Goal: Information Seeking & Learning: Compare options

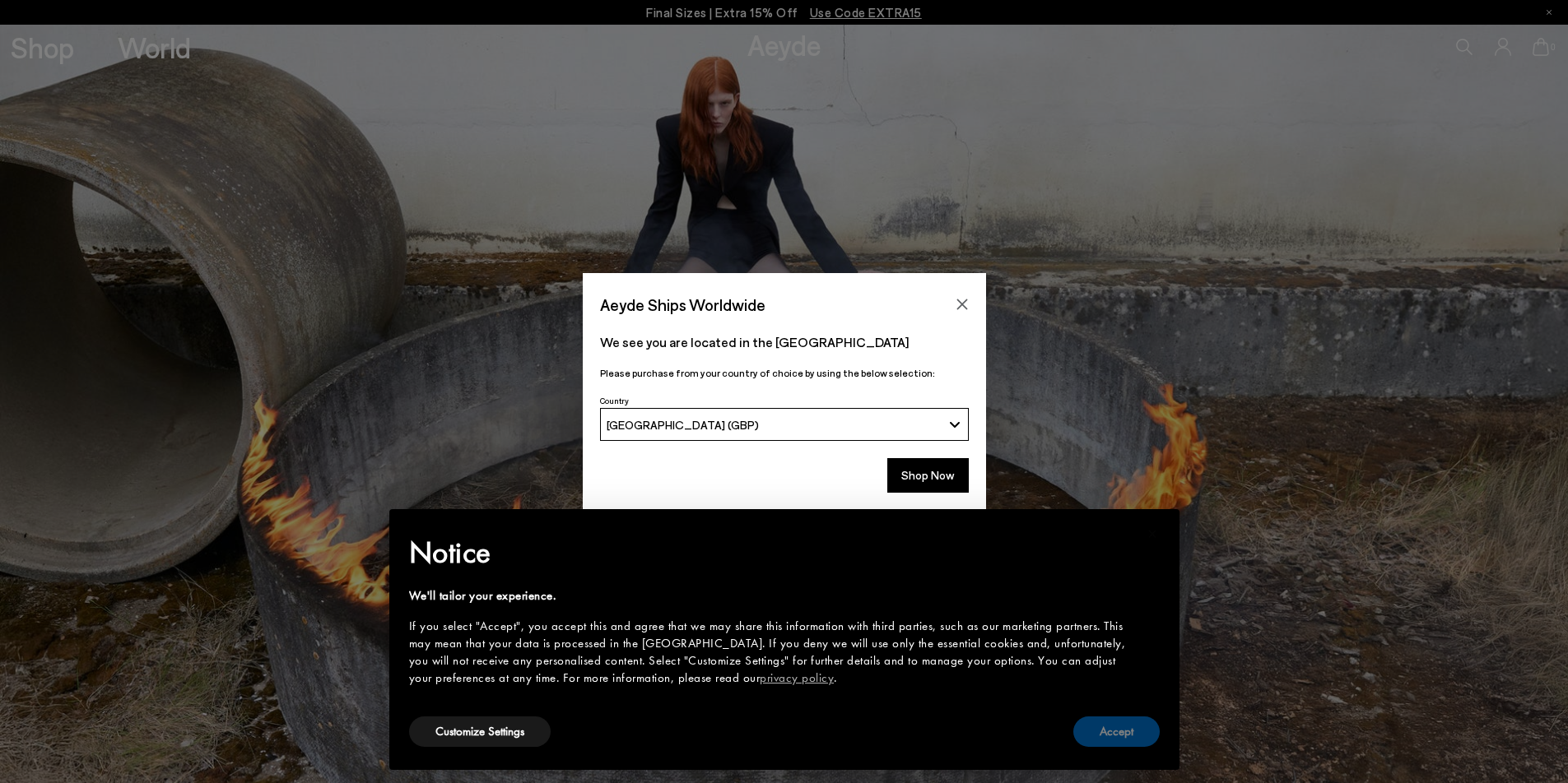
click at [1102, 737] on button "Accept" at bounding box center [1116, 732] width 87 height 31
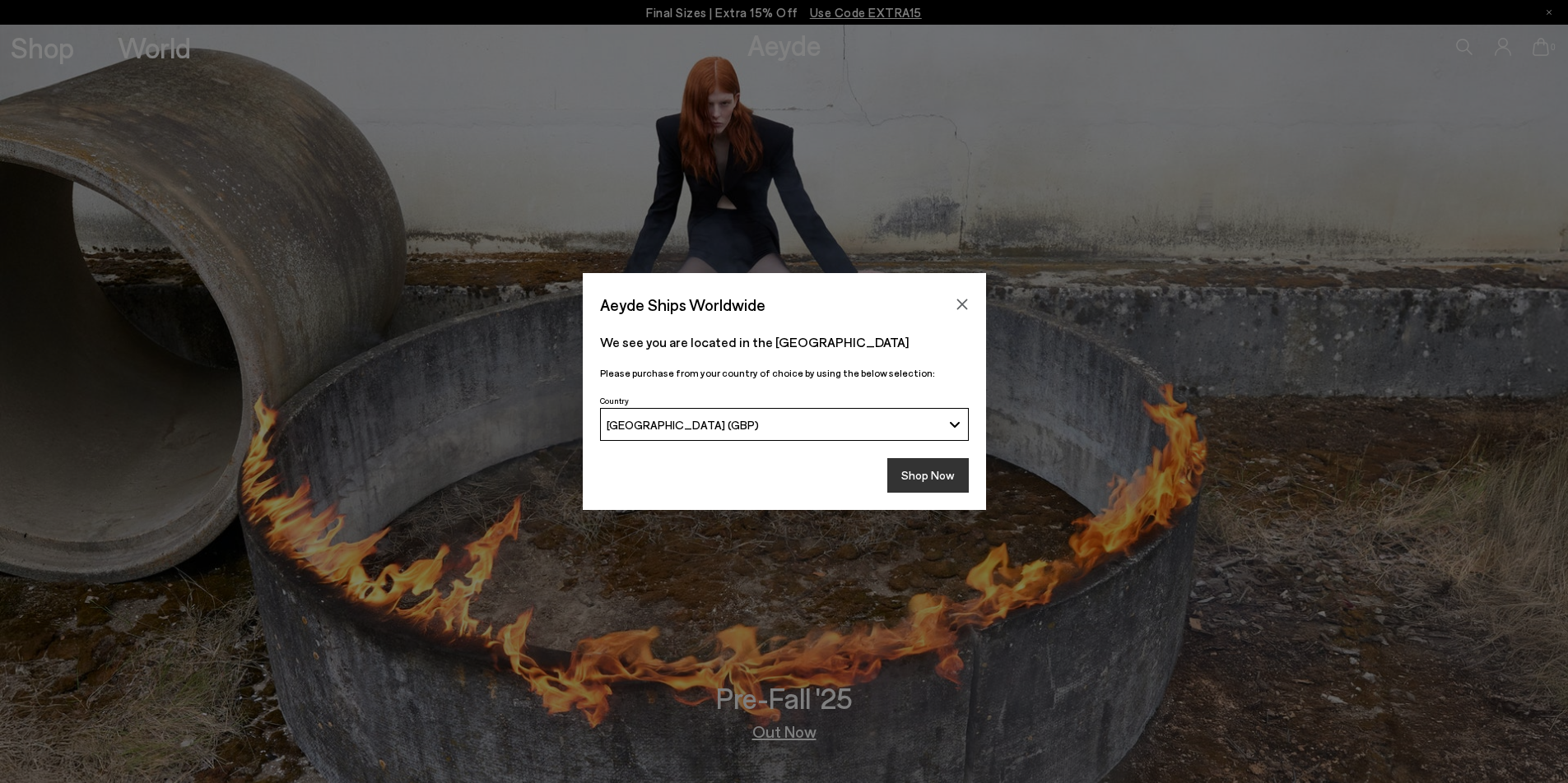
click at [911, 470] on button "Shop Now" at bounding box center [928, 475] width 81 height 35
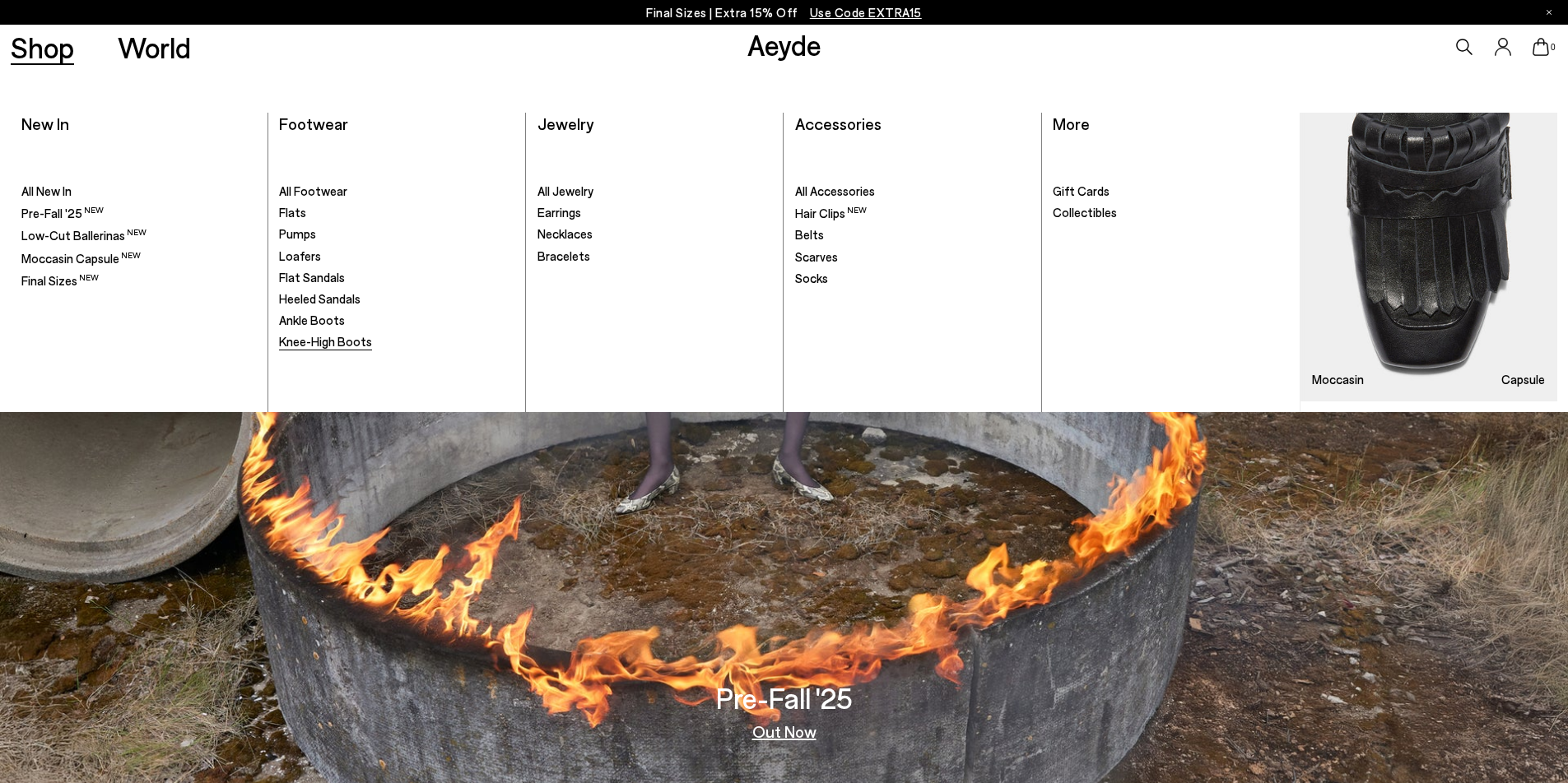
click at [298, 336] on span "Knee-High Boots" at bounding box center [326, 342] width 93 height 15
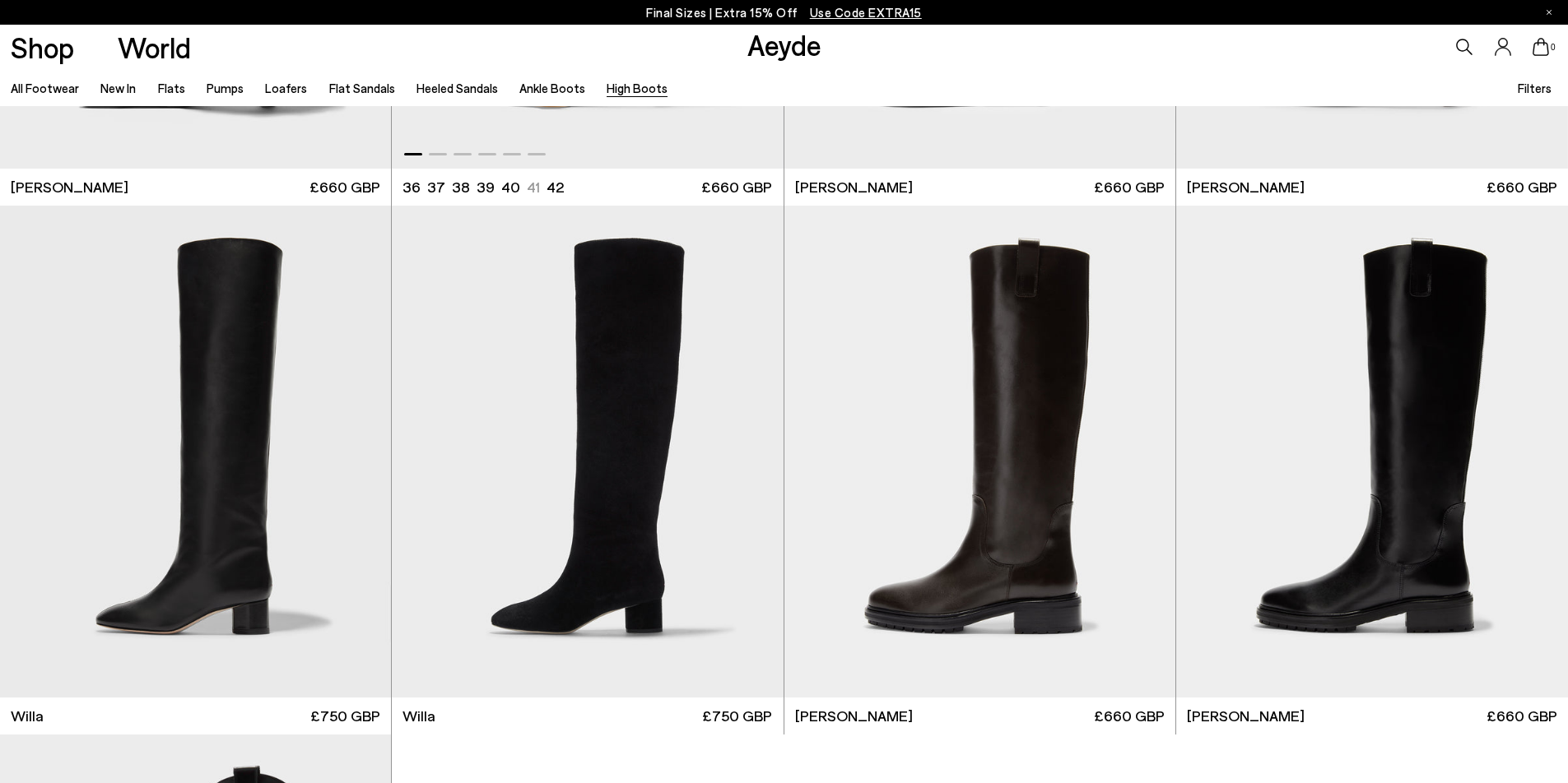
scroll to position [486, 0]
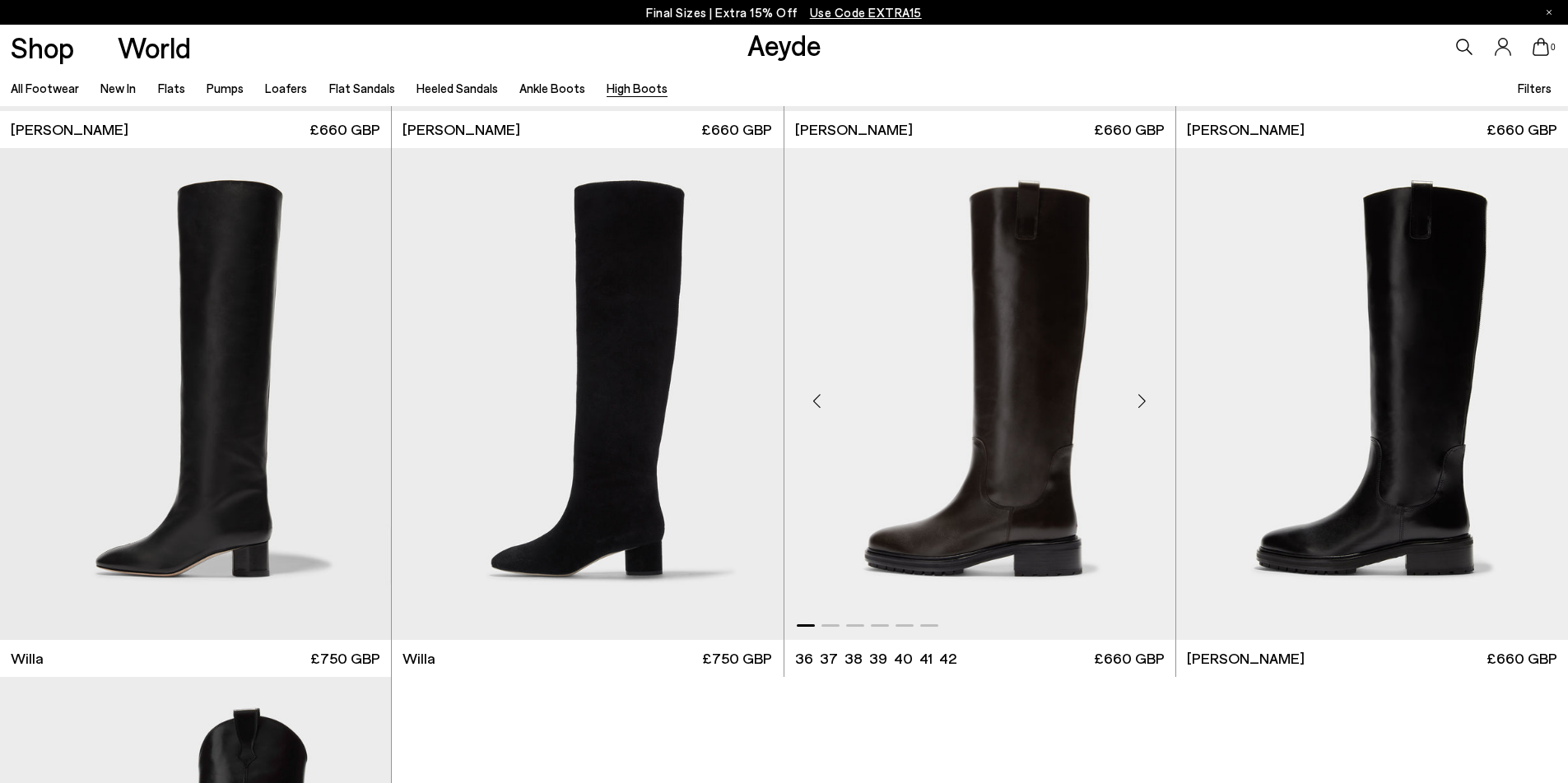
click at [1148, 404] on div "Next slide" at bounding box center [1141, 400] width 49 height 49
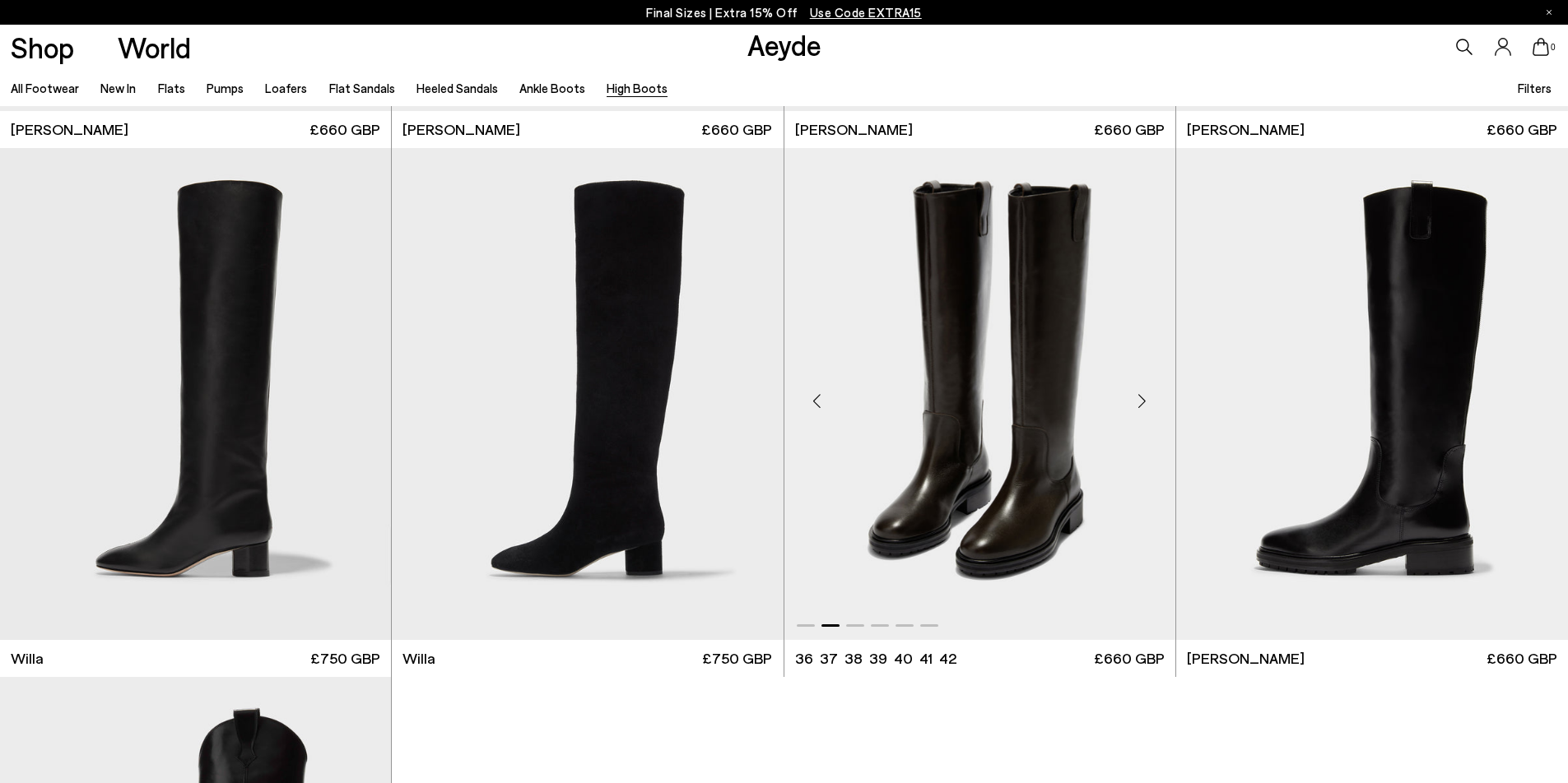
click at [1148, 404] on div "Next slide" at bounding box center [1141, 400] width 49 height 49
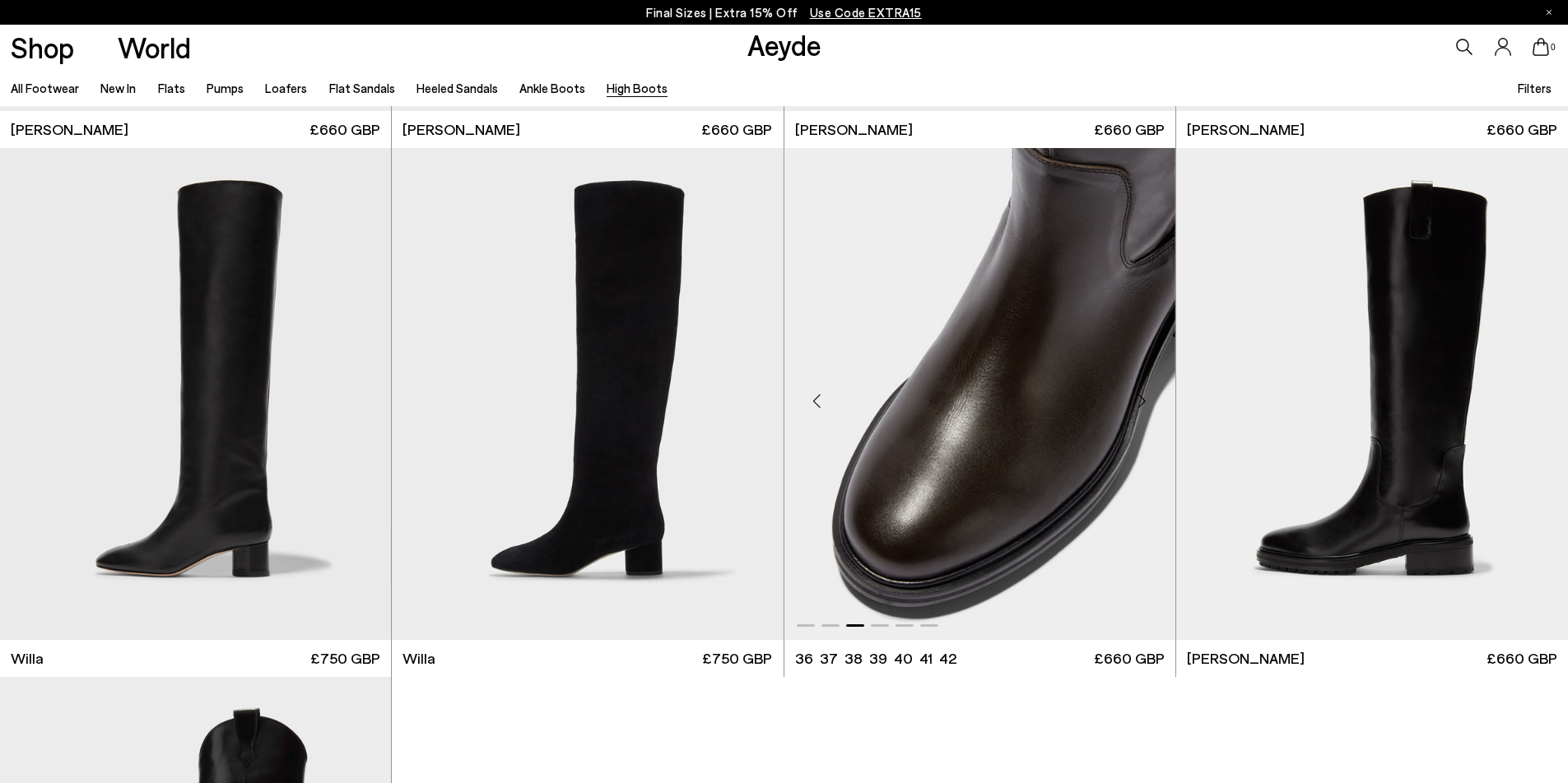
click at [1148, 404] on div "Next slide" at bounding box center [1141, 400] width 49 height 49
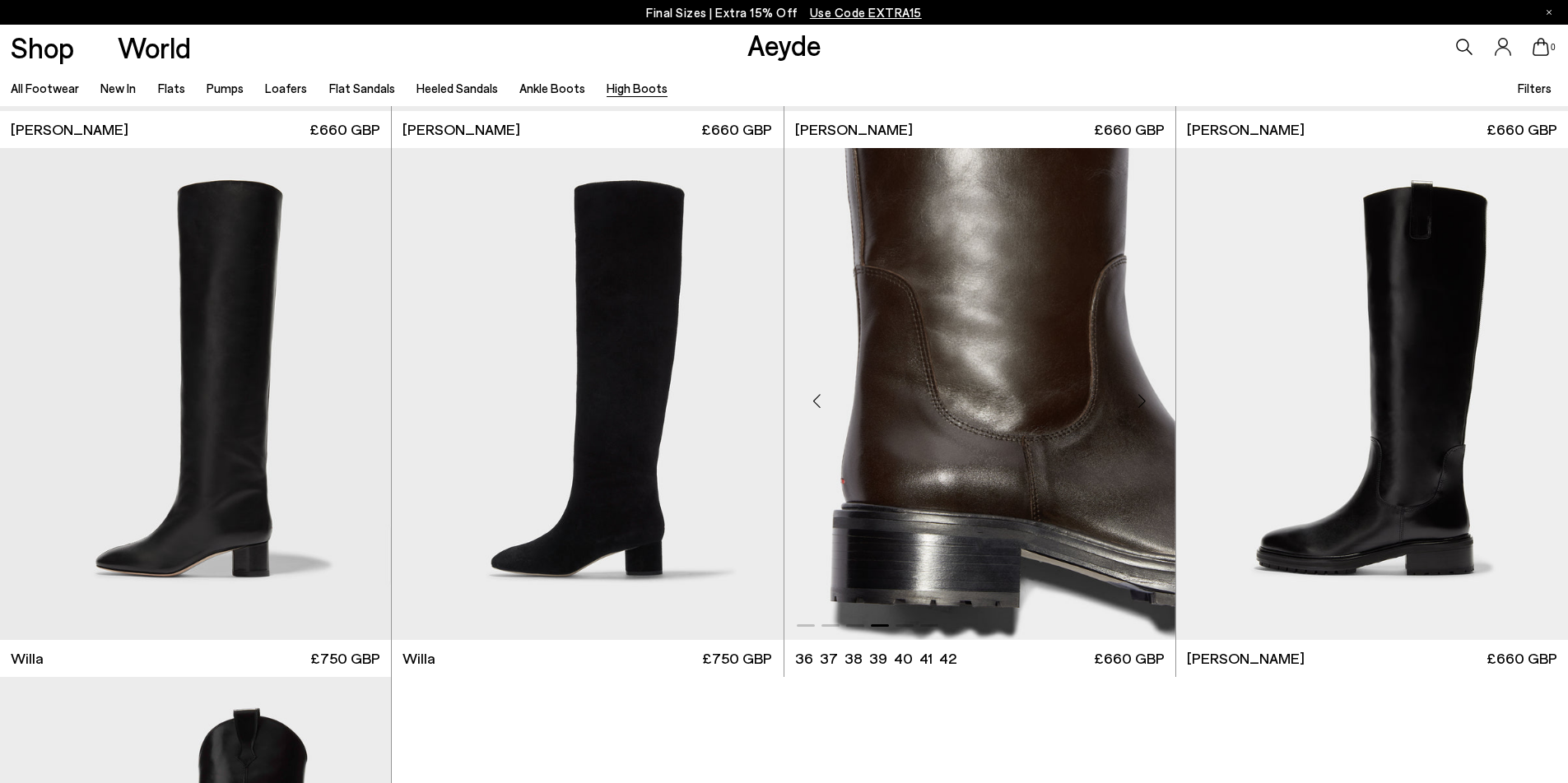
click at [1148, 404] on div "Next slide" at bounding box center [1141, 400] width 49 height 49
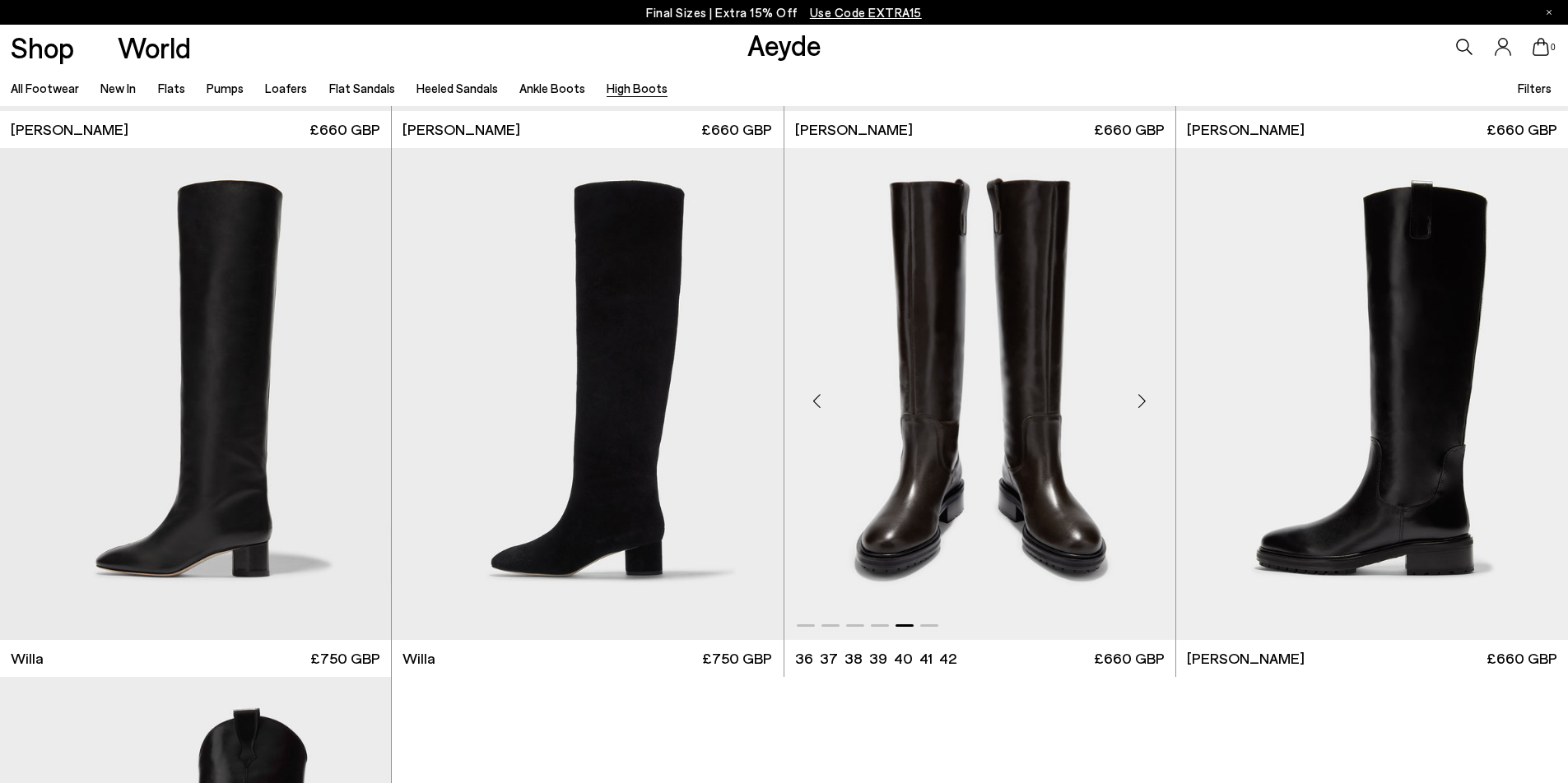
click at [1148, 404] on div "Next slide" at bounding box center [1141, 400] width 49 height 49
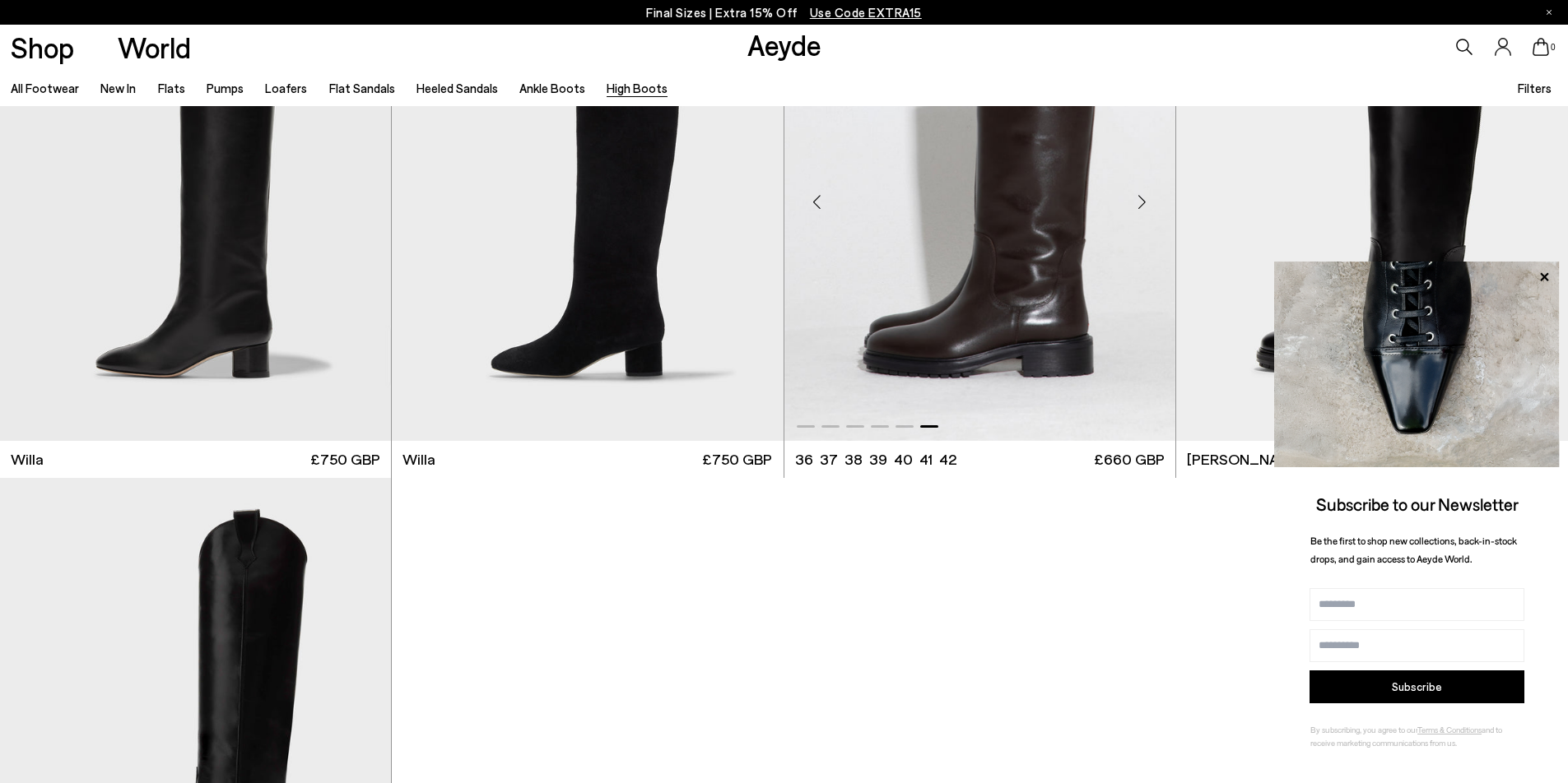
scroll to position [835, 0]
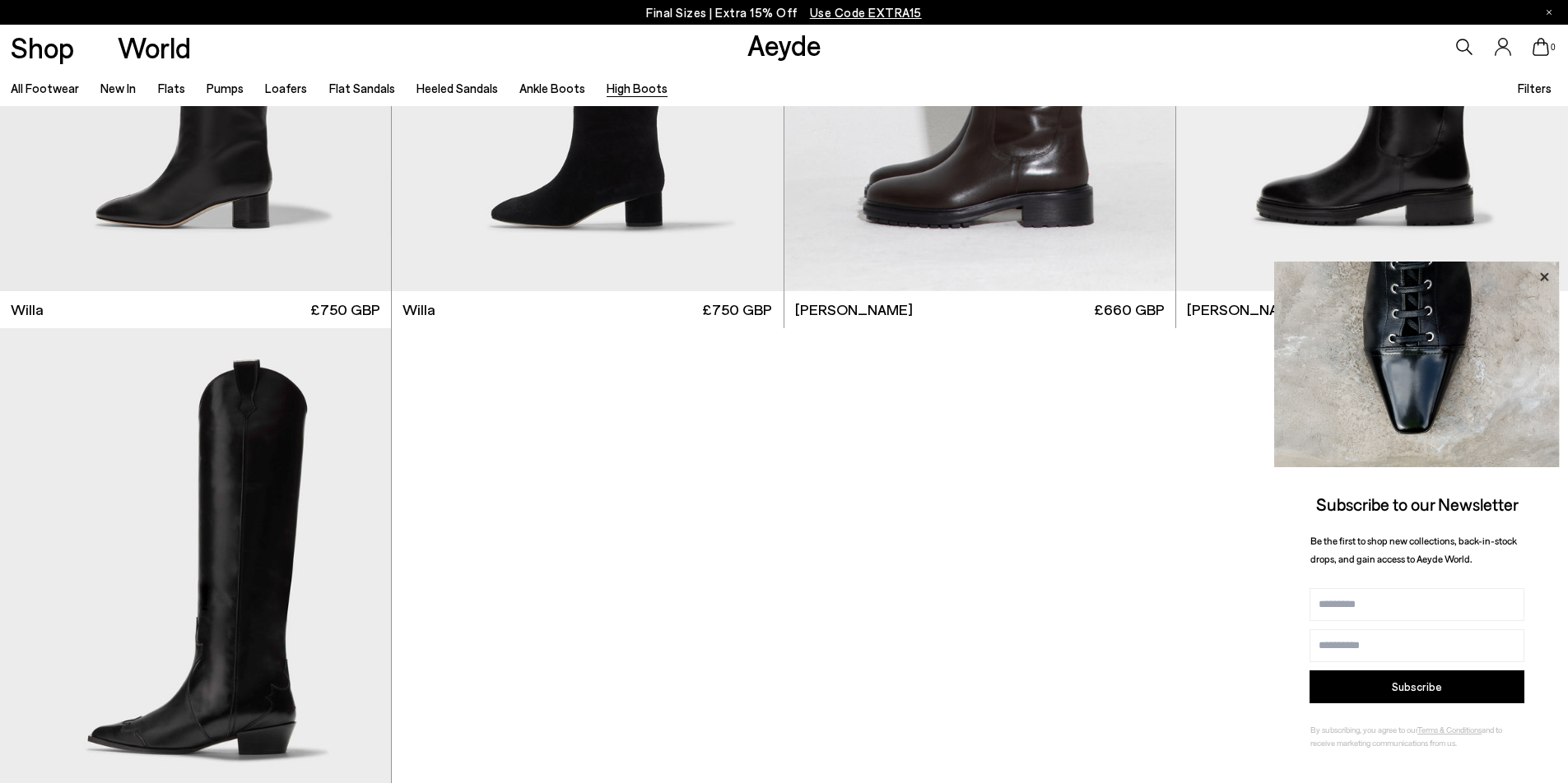
click at [1547, 277] on icon at bounding box center [1544, 277] width 21 height 21
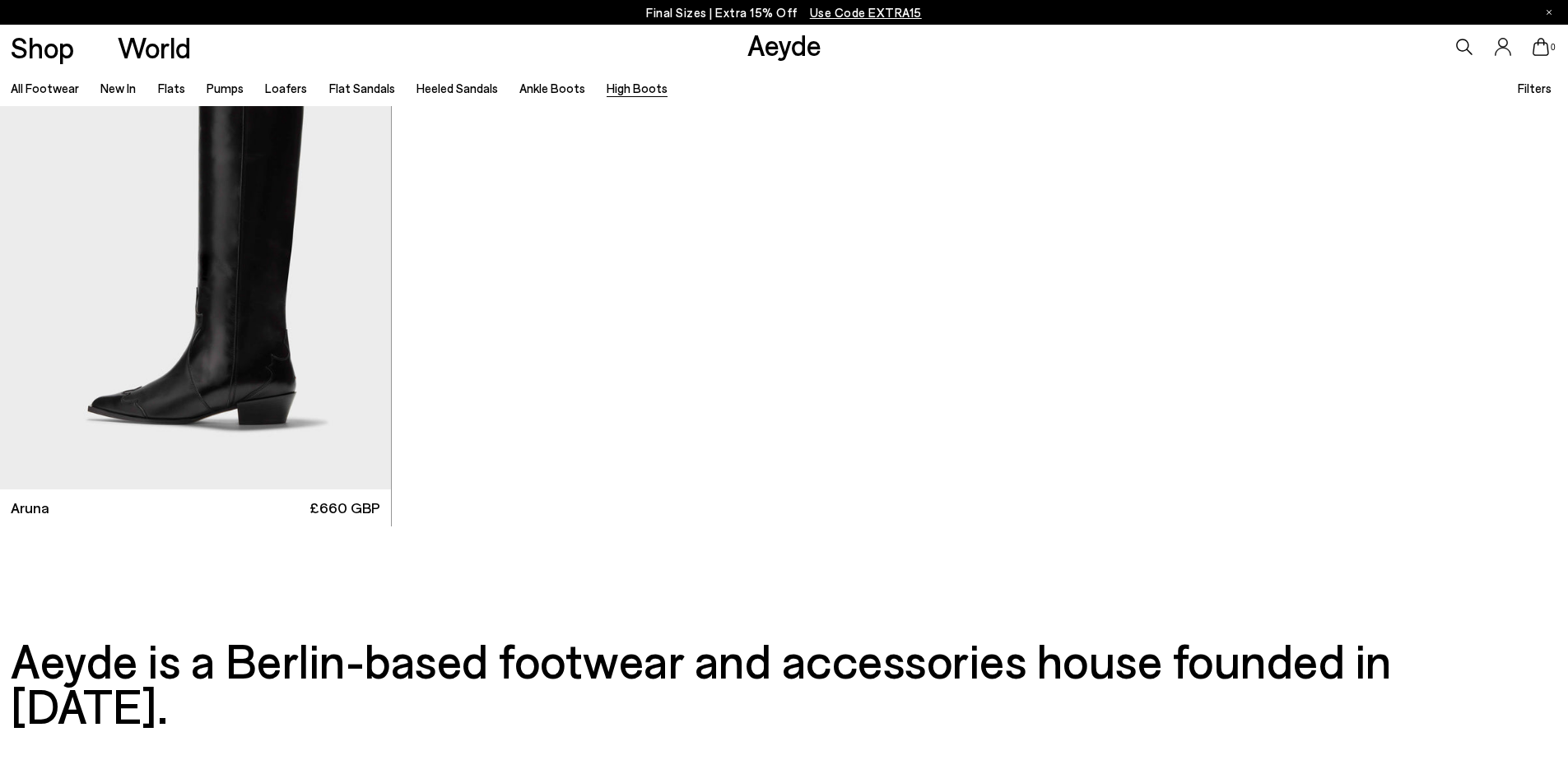
scroll to position [89, 0]
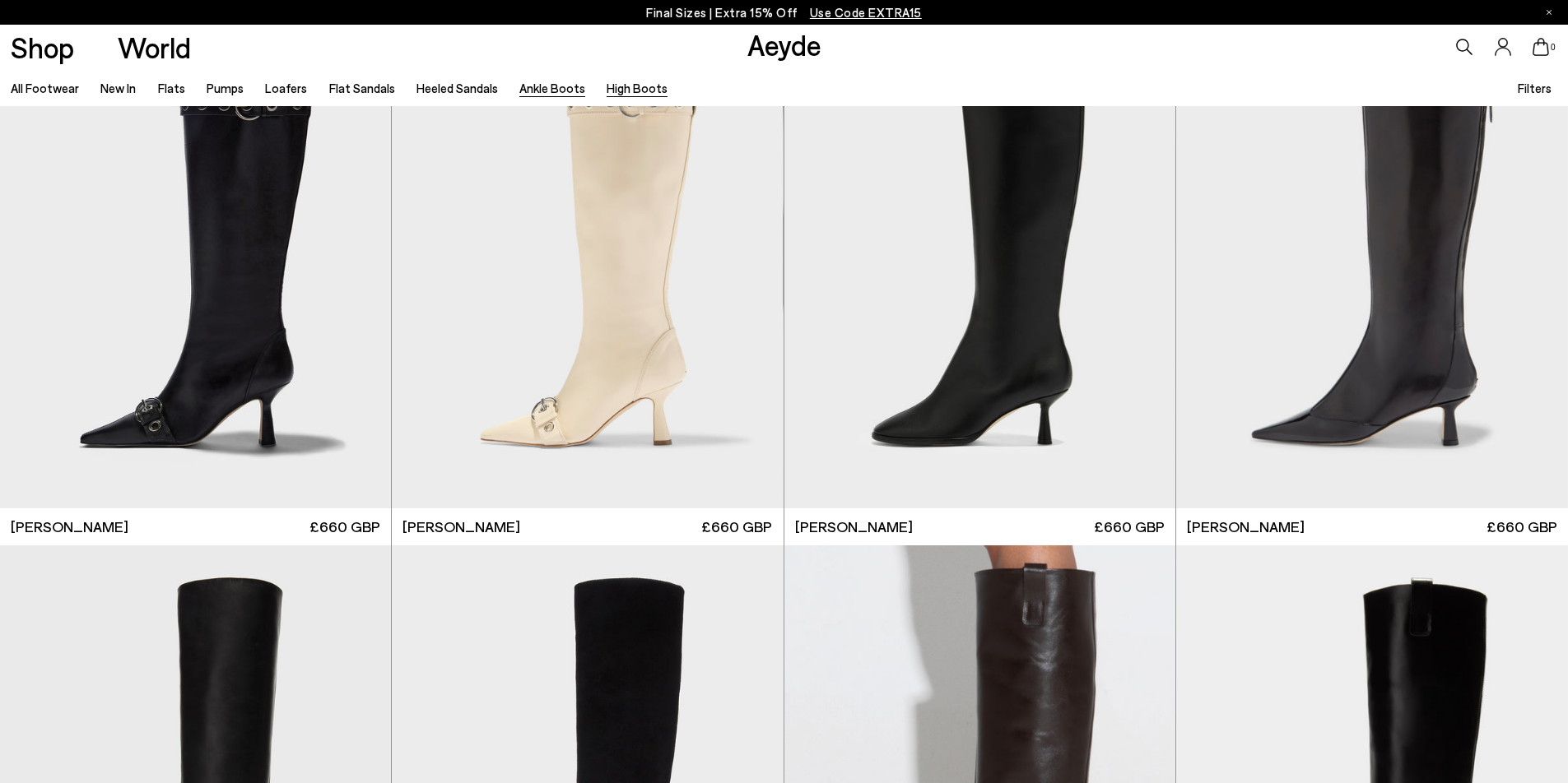
click at [537, 86] on link "Ankle Boots" at bounding box center [552, 88] width 66 height 15
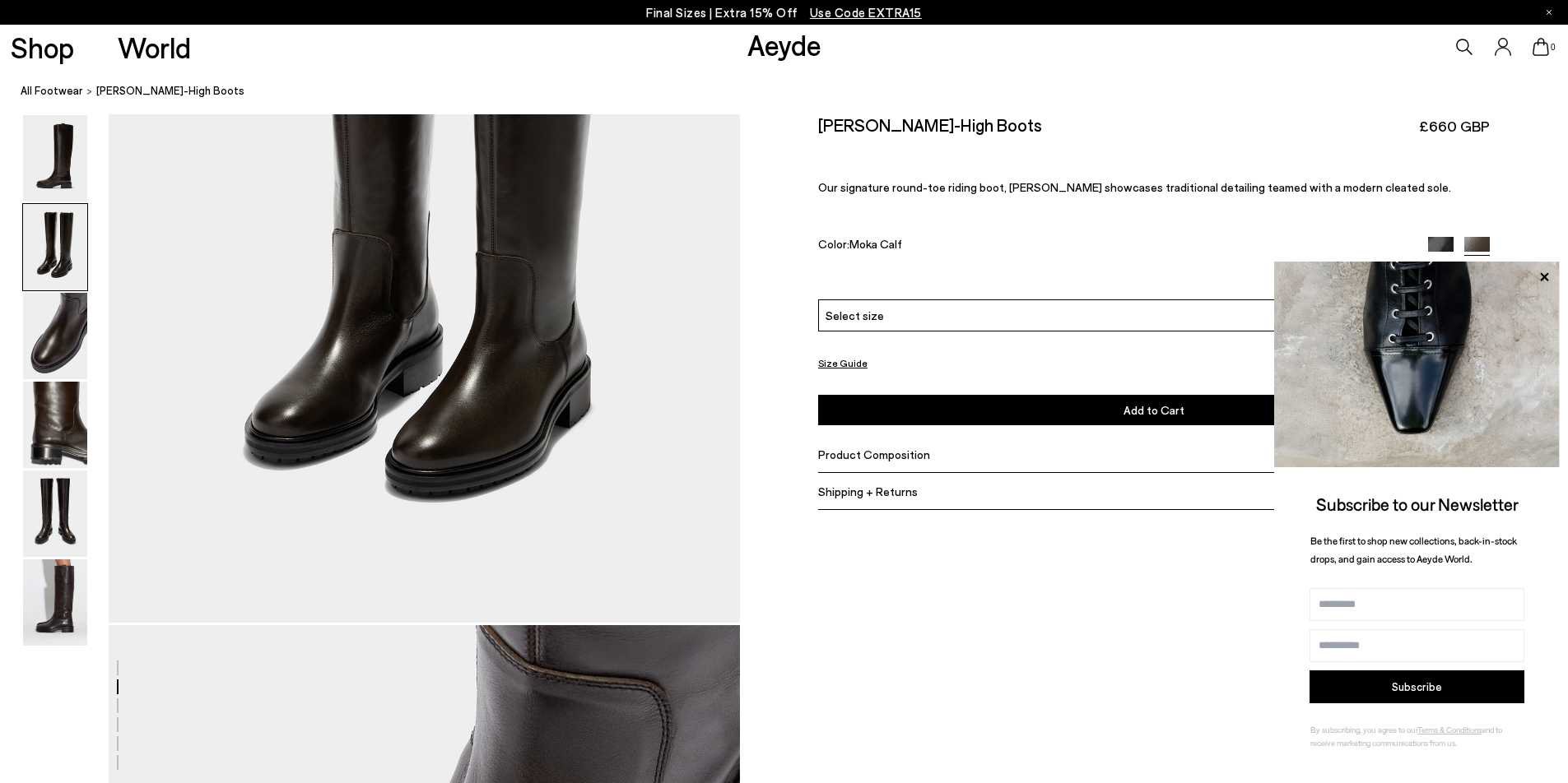
scroll to position [1806, 0]
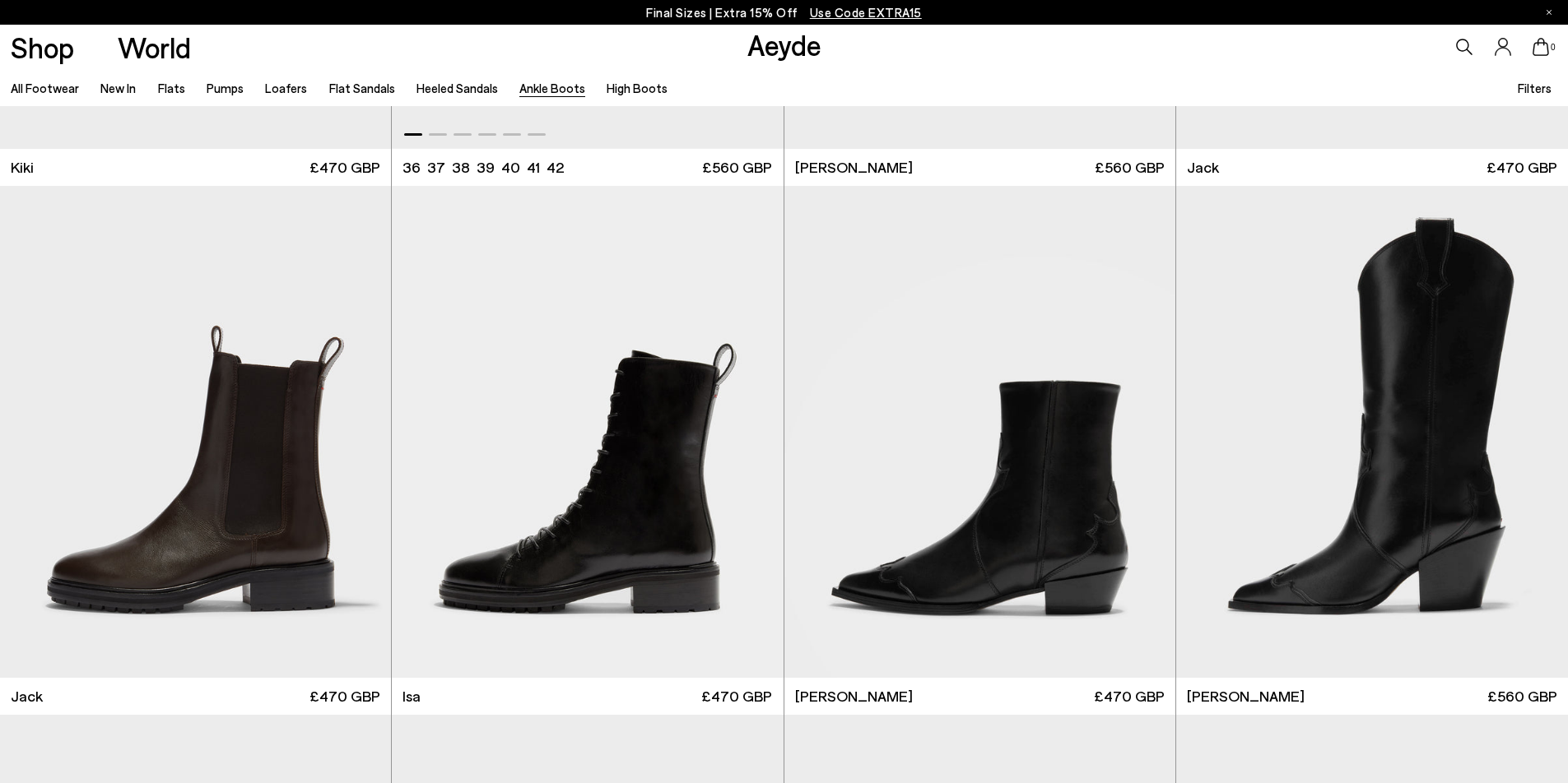
scroll to position [3801, 0]
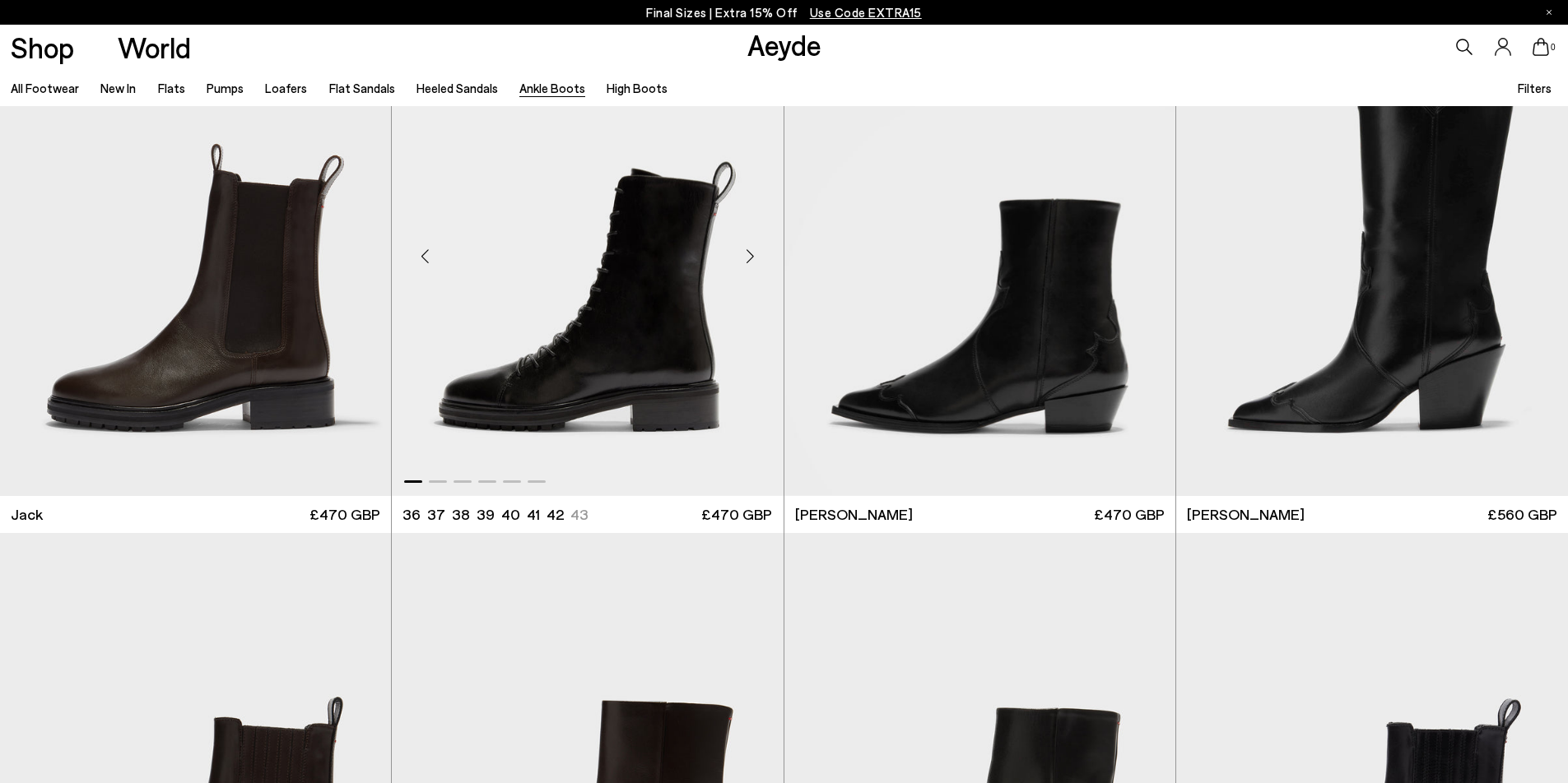
click at [749, 253] on div "Next slide" at bounding box center [750, 257] width 49 height 49
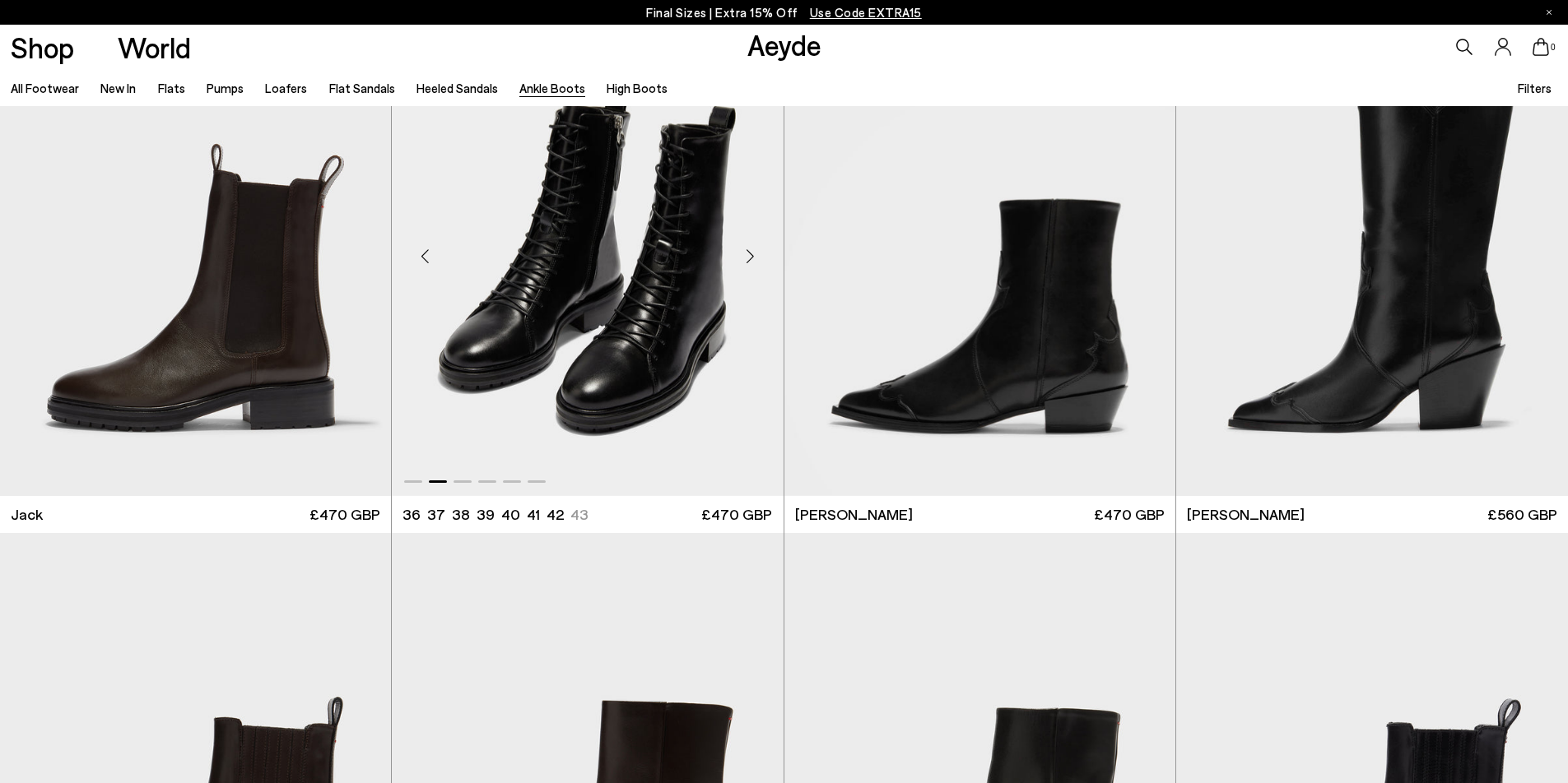
click at [749, 253] on div "Next slide" at bounding box center [750, 257] width 49 height 49
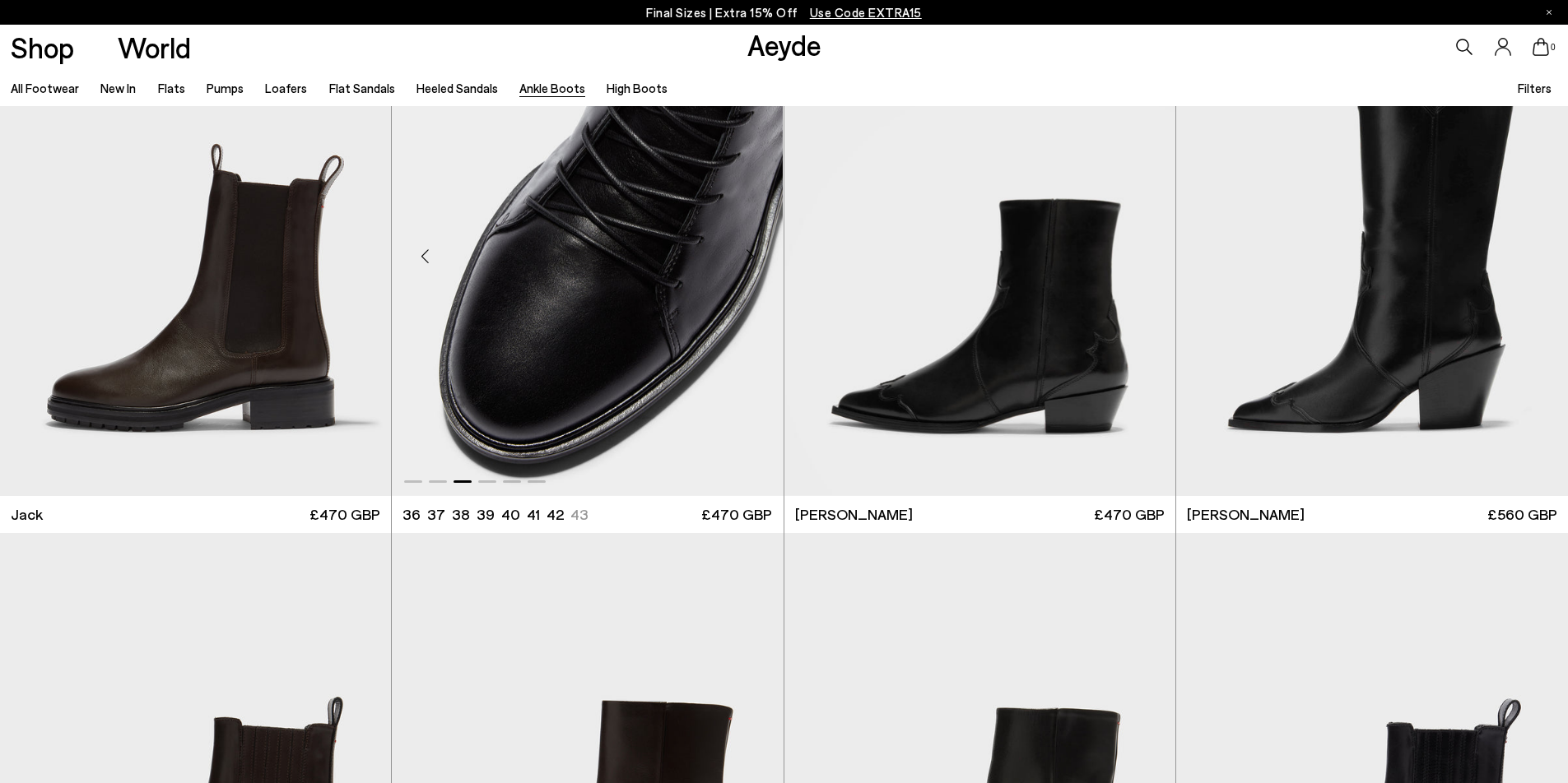
click at [749, 253] on div "Next slide" at bounding box center [750, 257] width 49 height 49
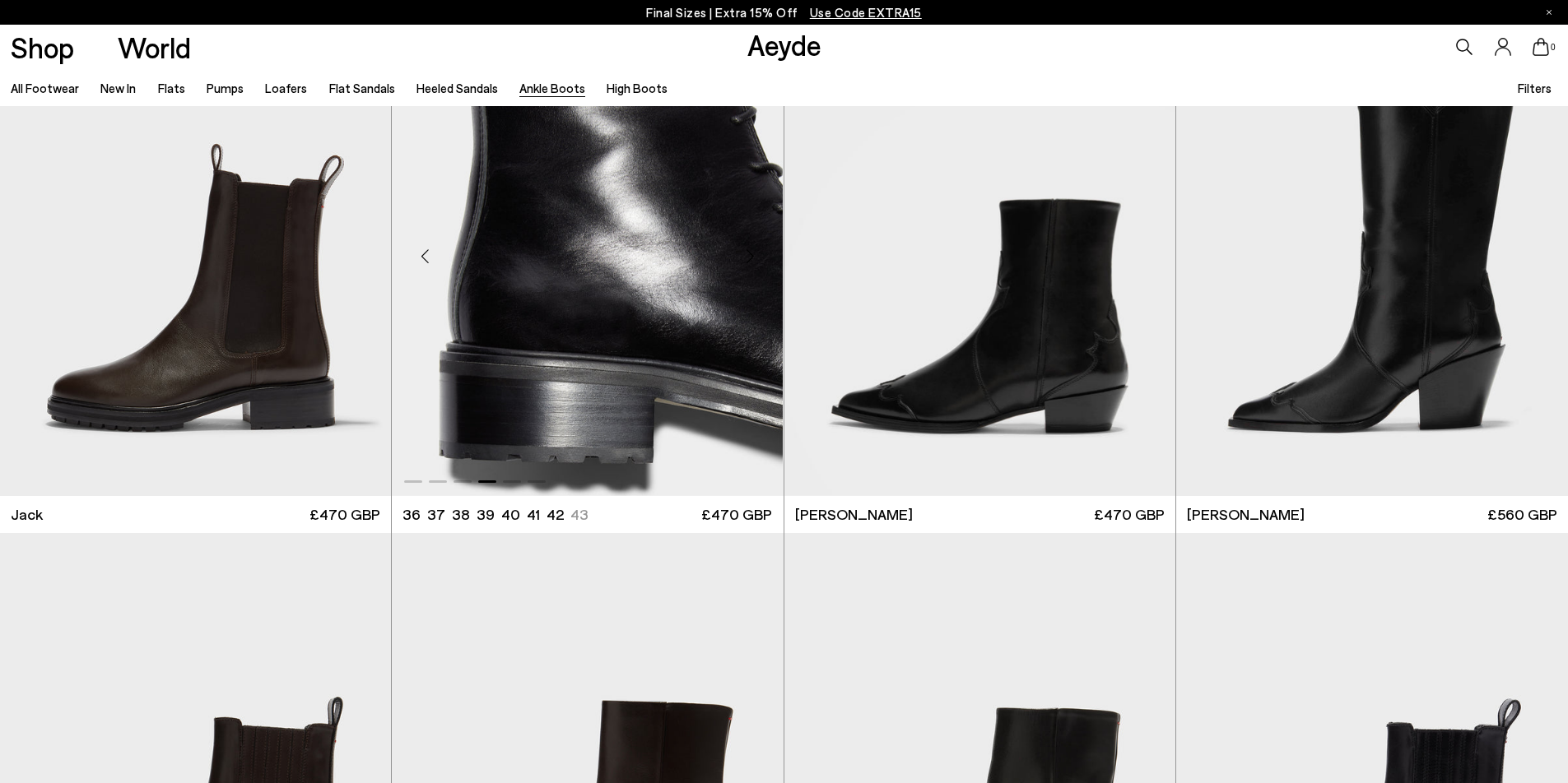
click at [749, 253] on div "Next slide" at bounding box center [750, 257] width 49 height 49
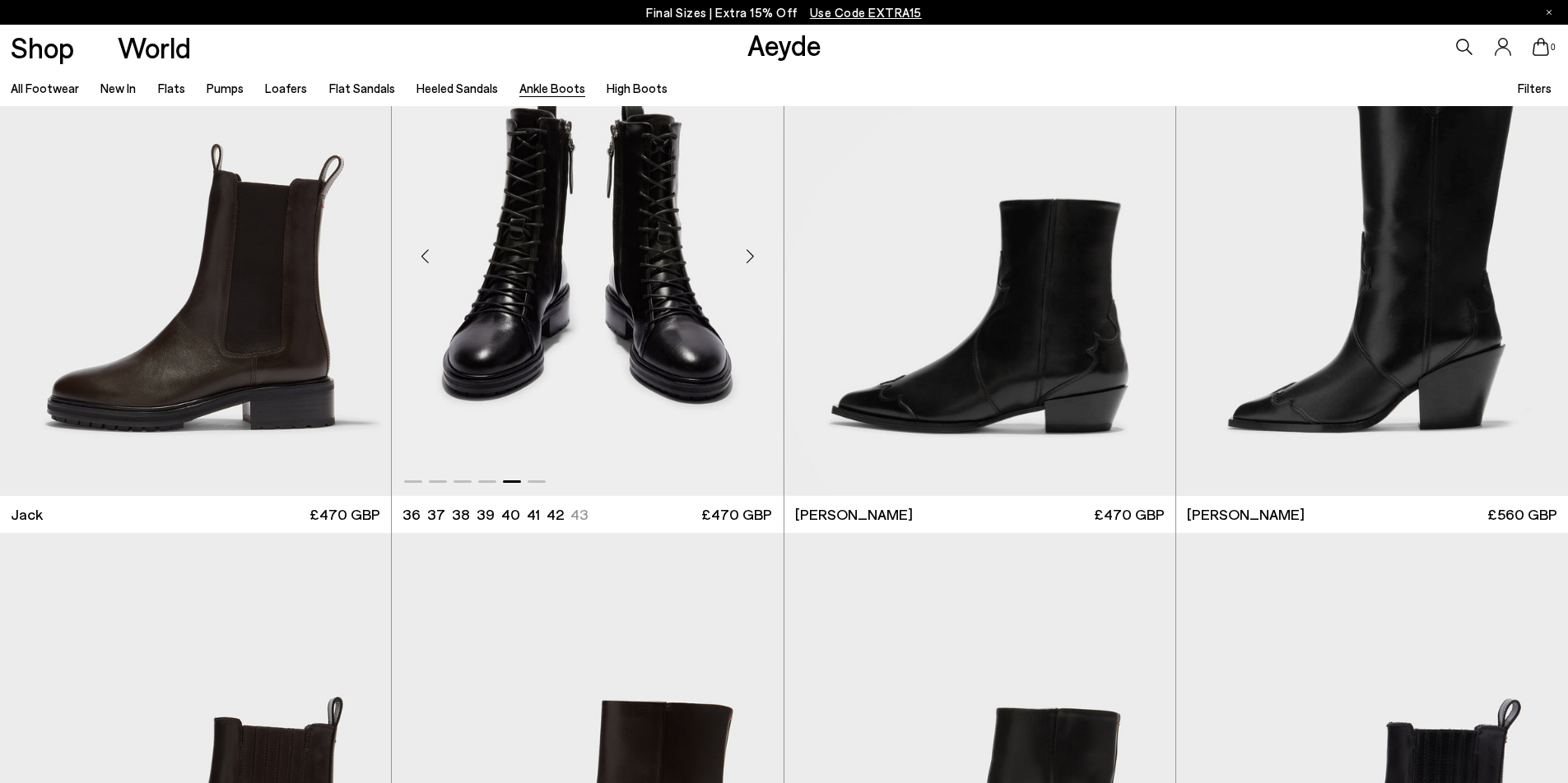
click at [749, 253] on div "Next slide" at bounding box center [750, 257] width 49 height 49
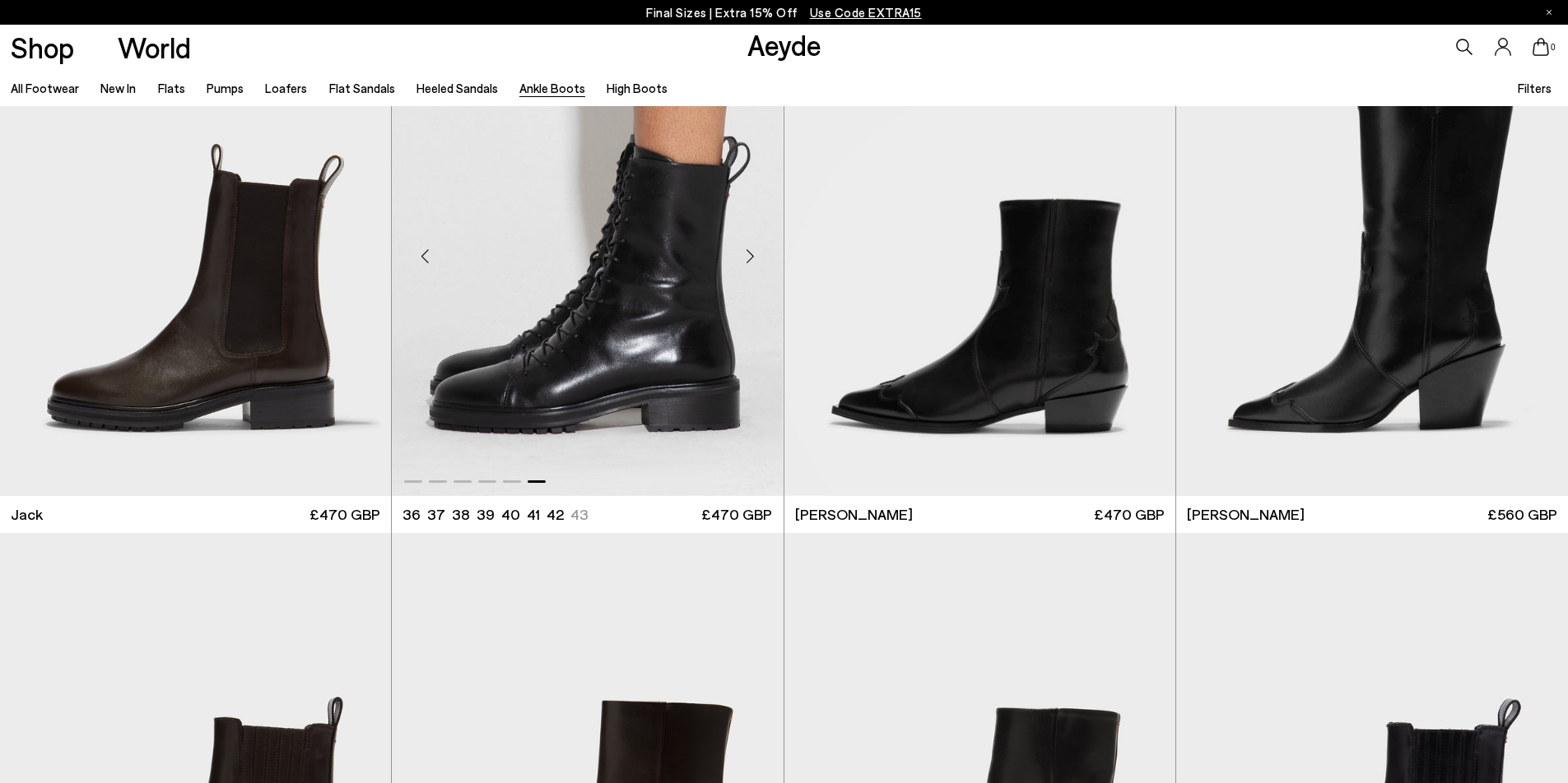
click at [609, 275] on img "6 / 6" at bounding box center [587, 249] width 391 height 491
click at [367, 260] on div "Next slide" at bounding box center [357, 257] width 49 height 49
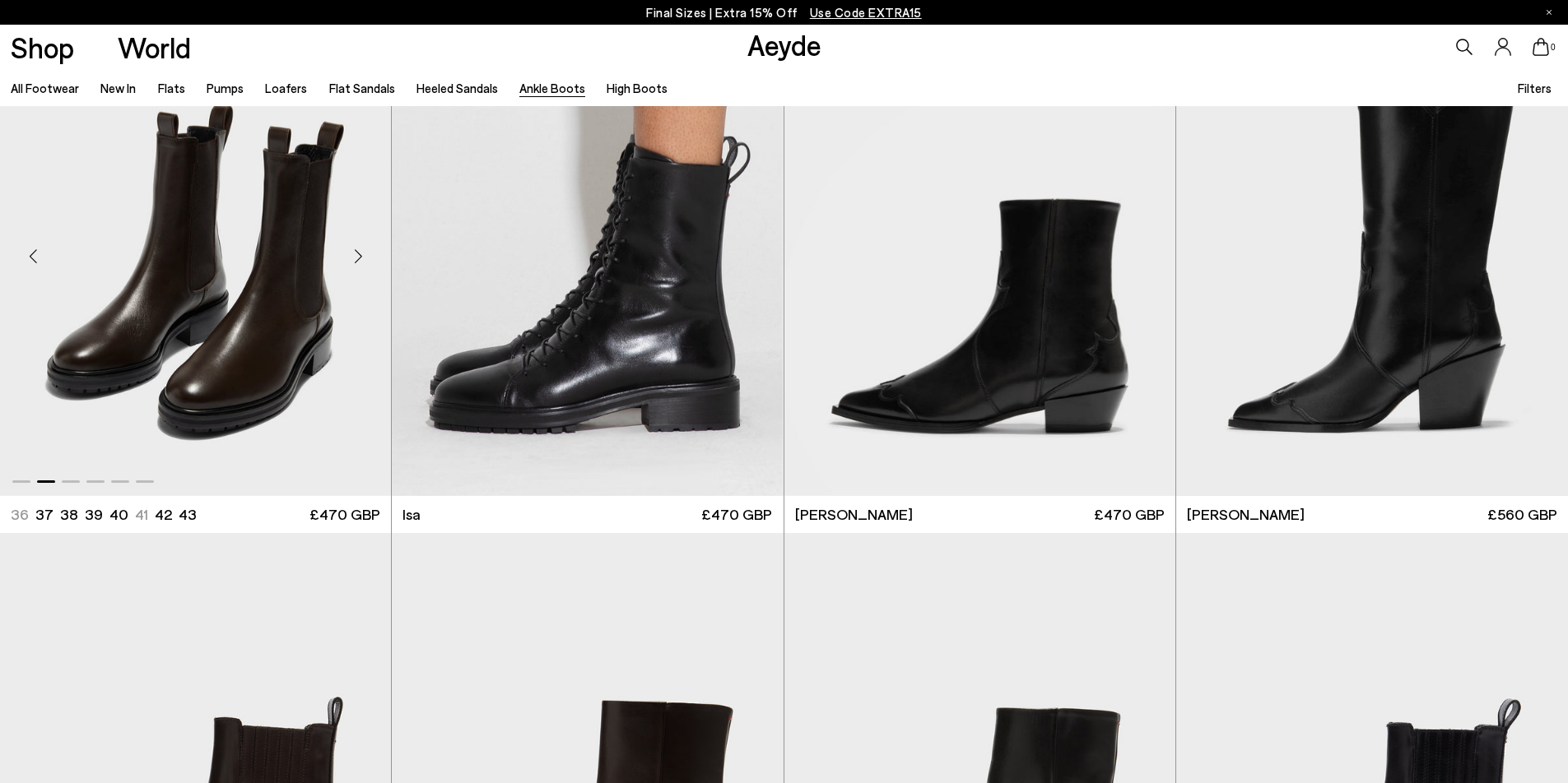
click at [367, 260] on div "Next slide" at bounding box center [357, 257] width 49 height 49
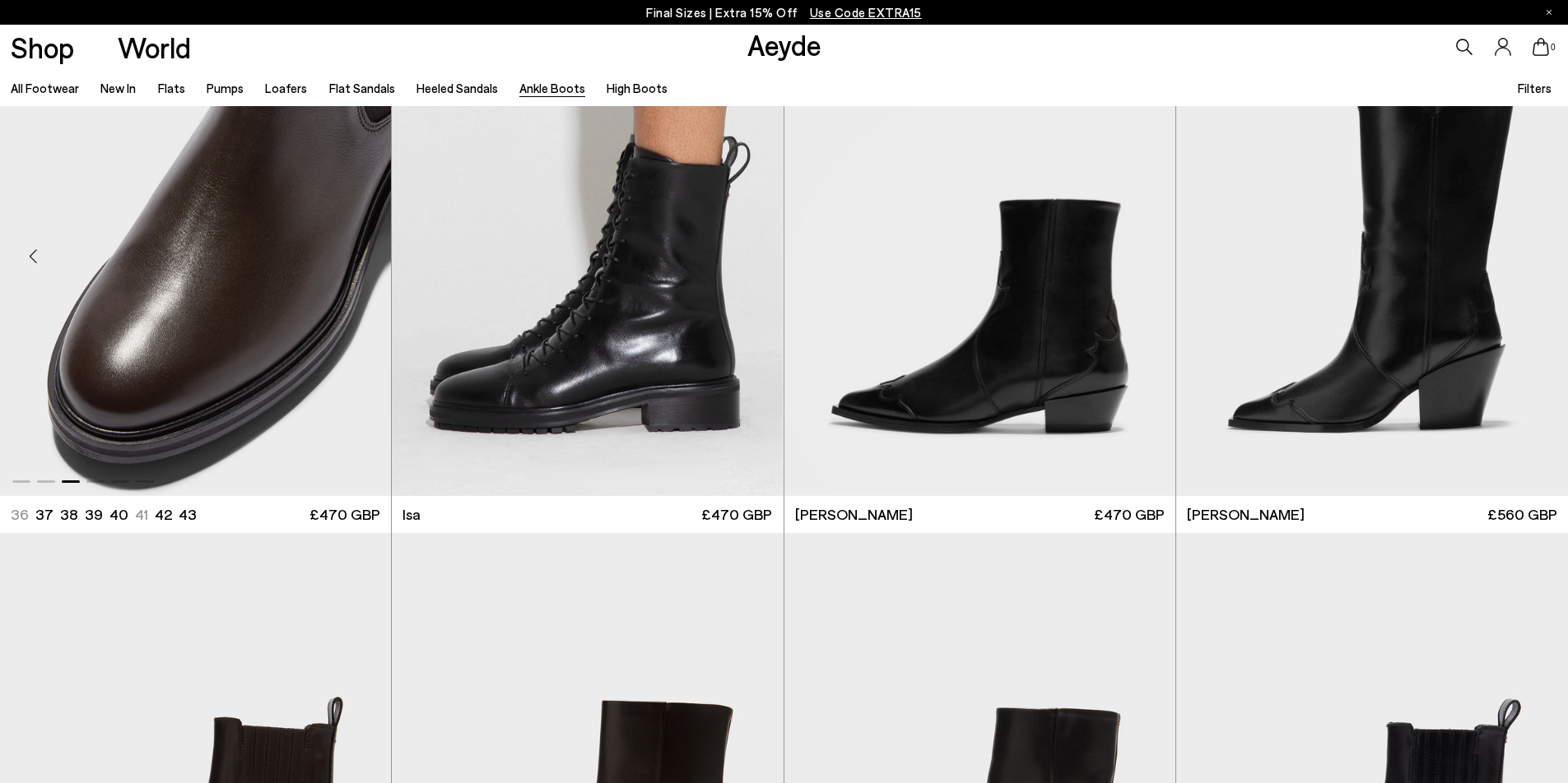
click at [367, 260] on div "Next slide" at bounding box center [357, 257] width 49 height 49
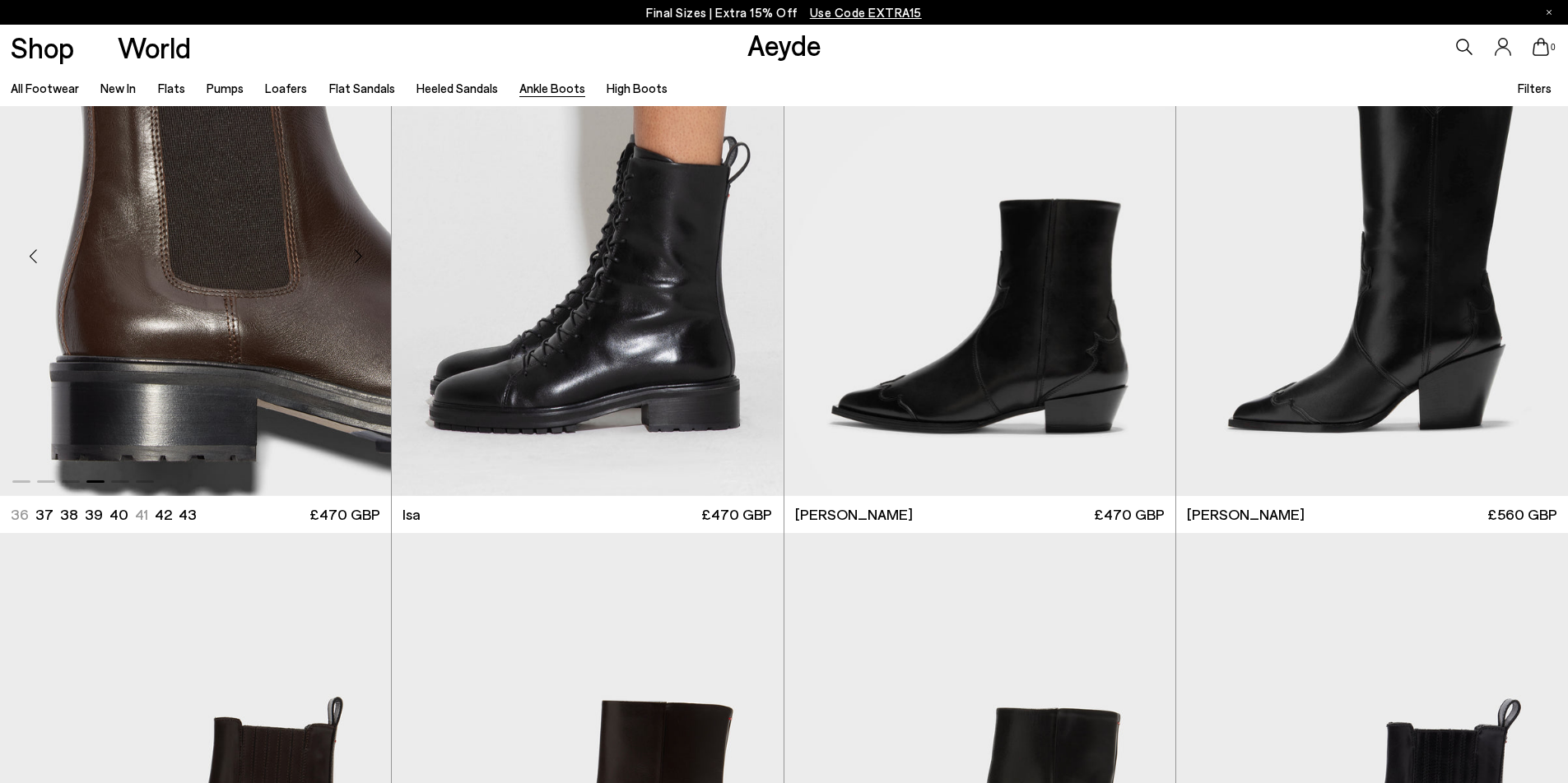
click at [367, 261] on div "Next slide" at bounding box center [357, 257] width 49 height 49
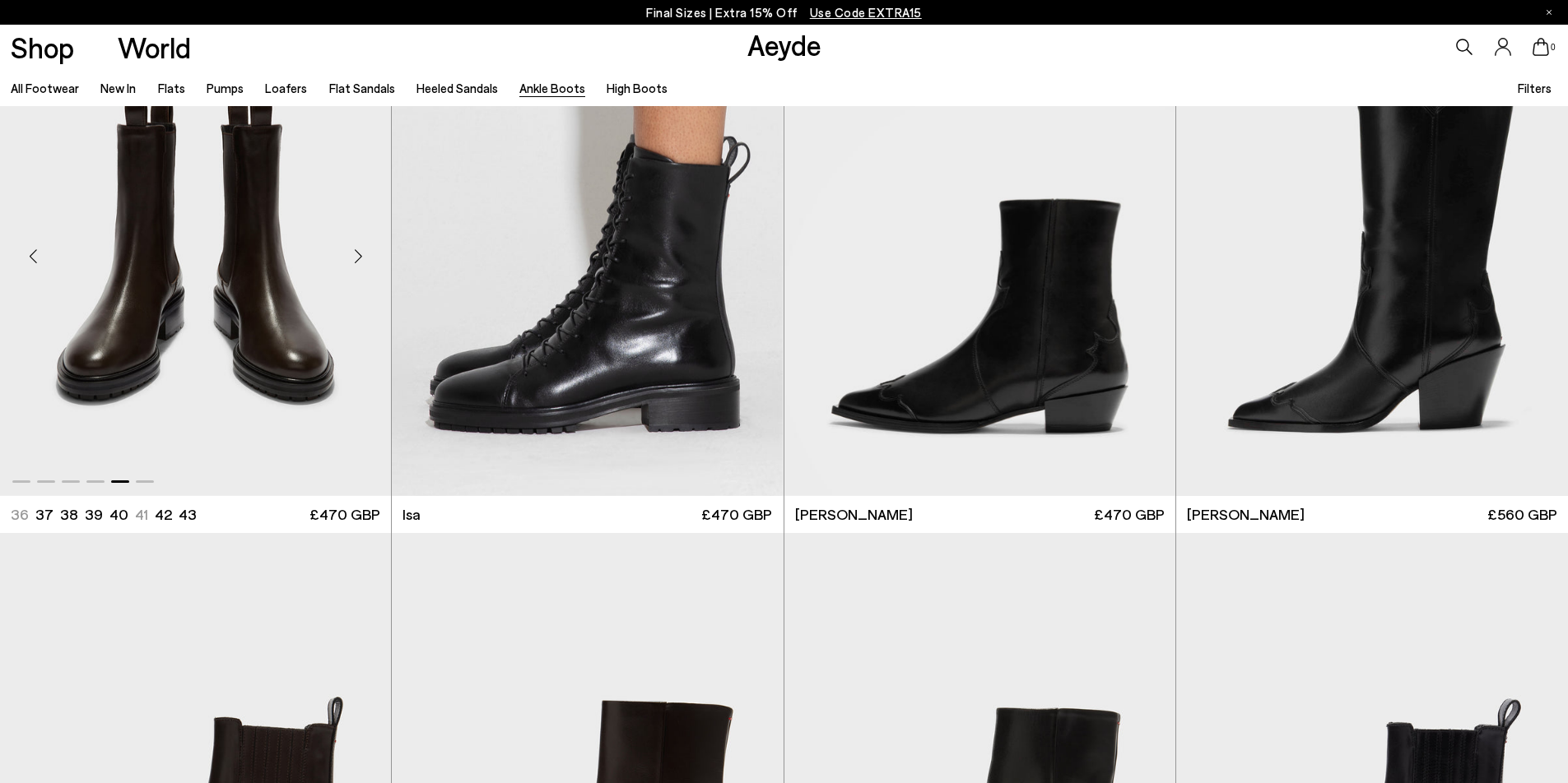
click at [367, 261] on div "Next slide" at bounding box center [357, 257] width 49 height 49
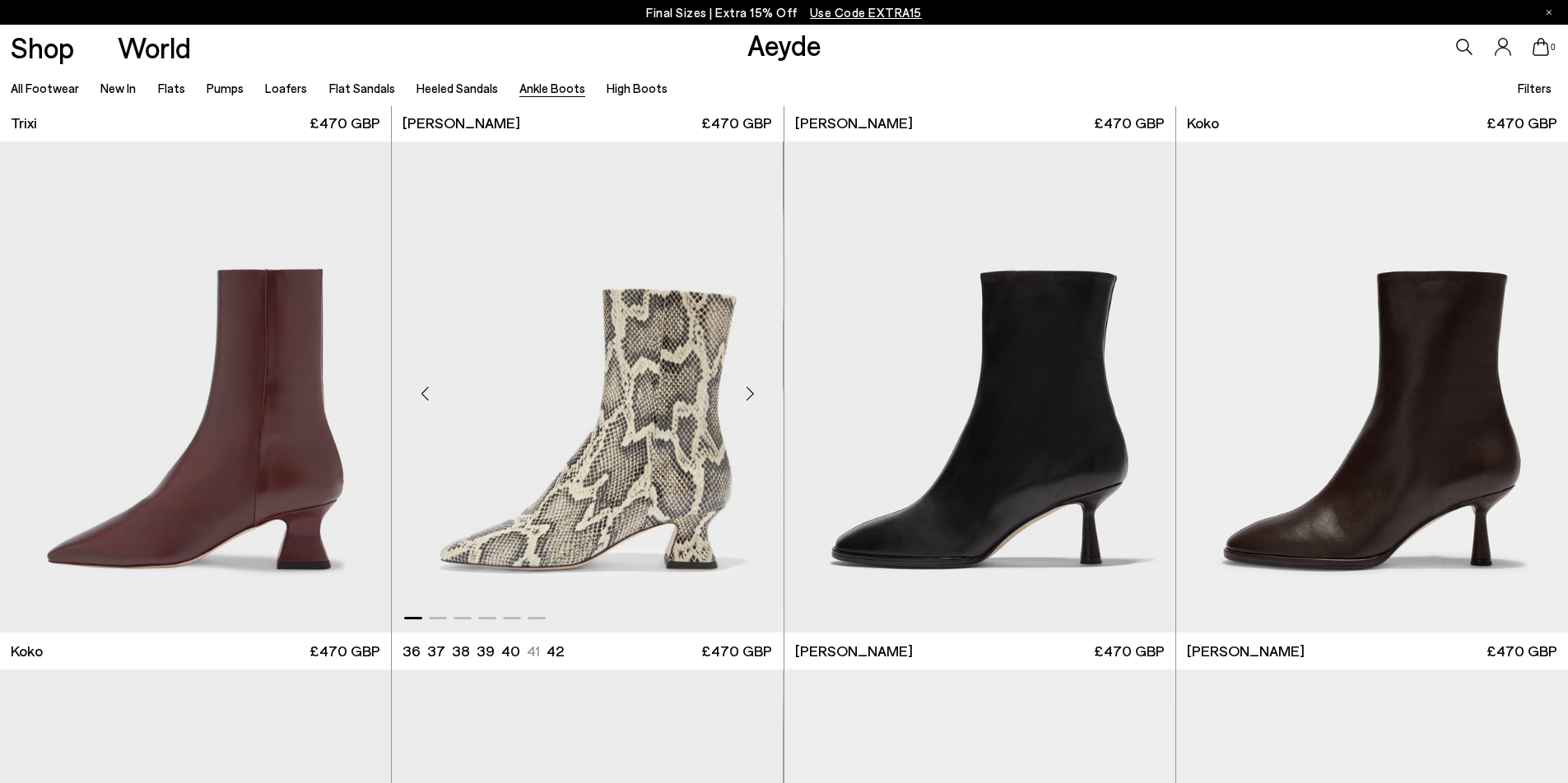
scroll to position [0, 0]
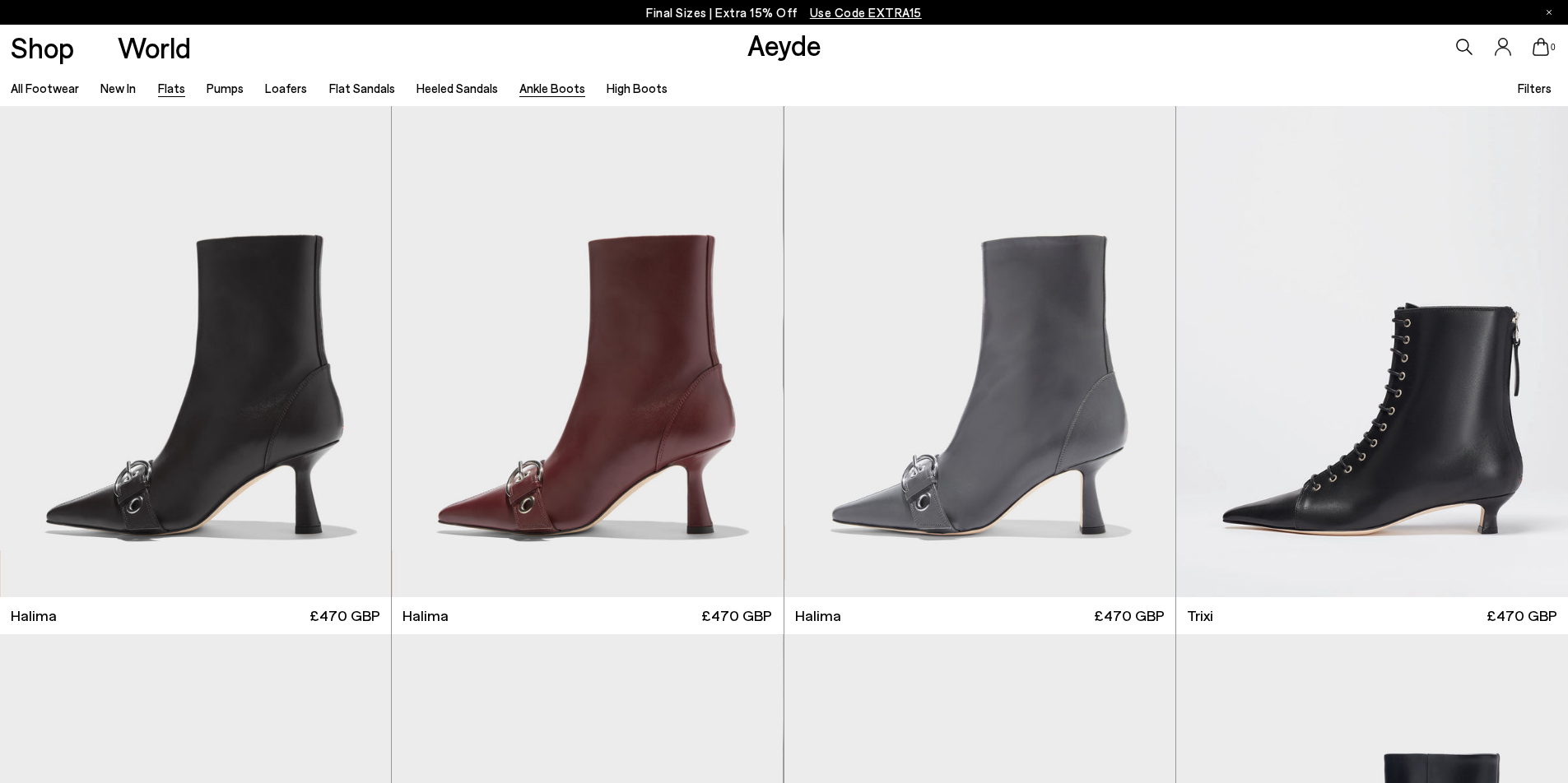
click at [172, 93] on link "Flats" at bounding box center [171, 88] width 27 height 15
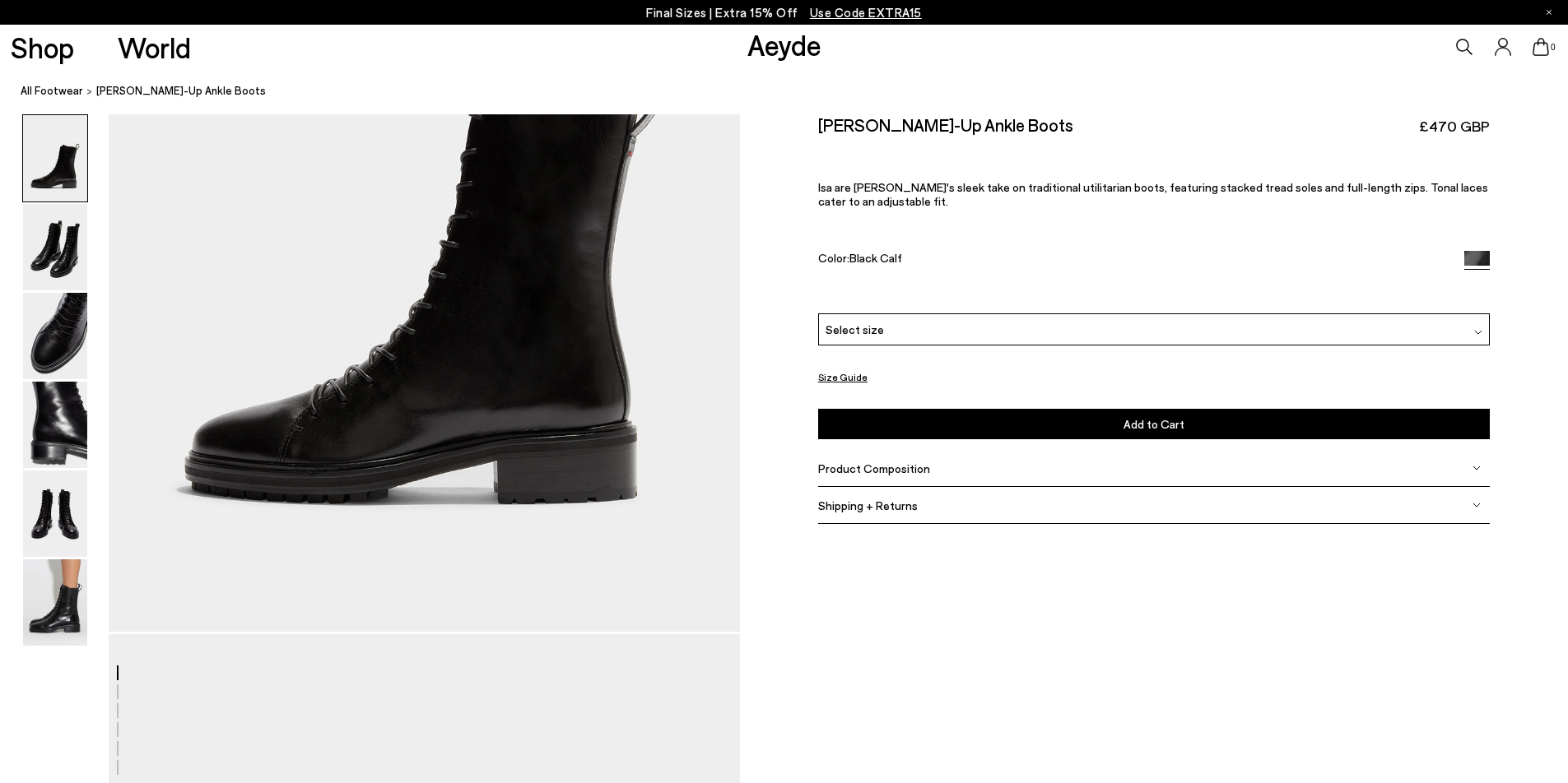
scroll to position [177, 0]
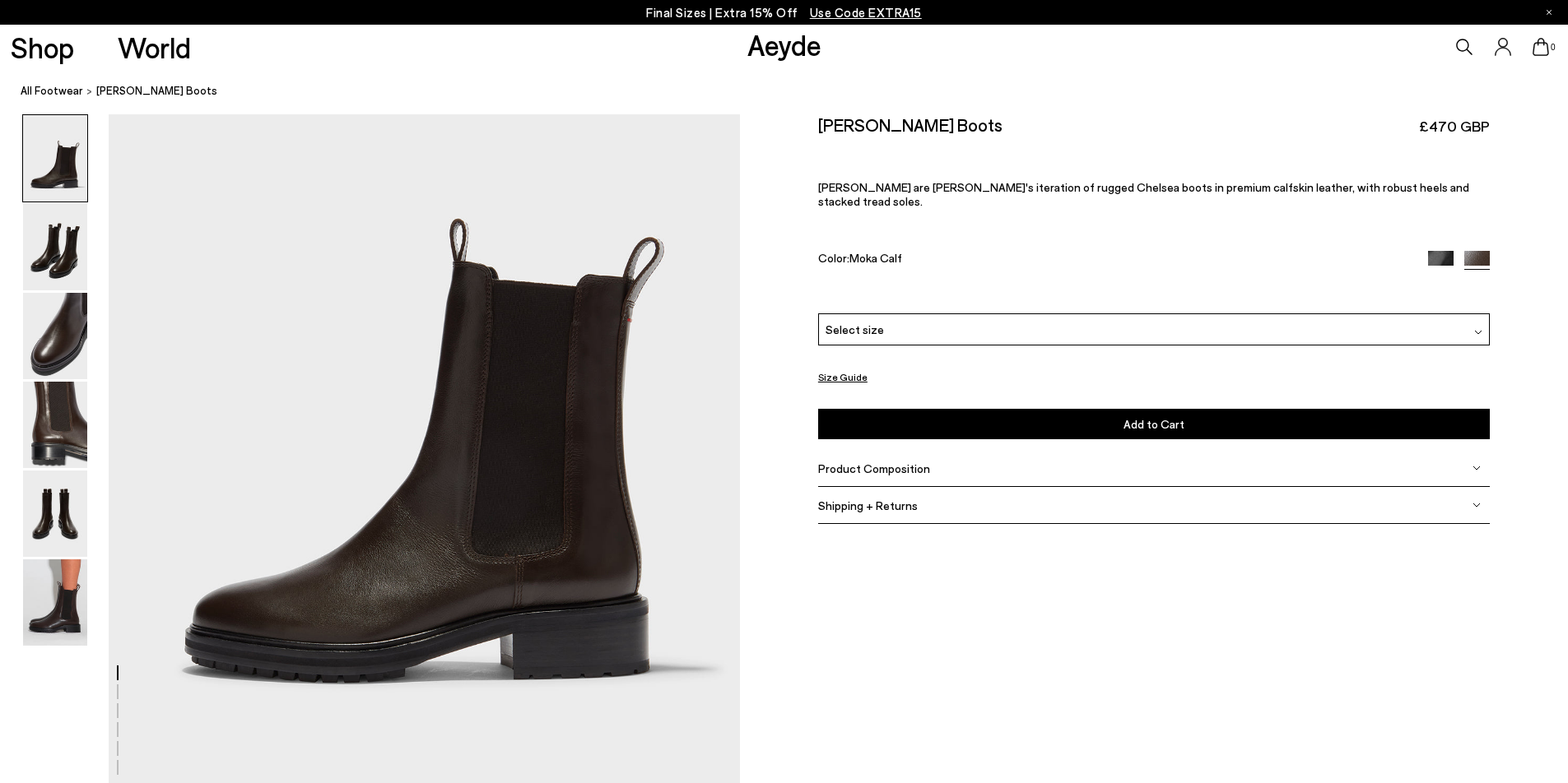
scroll to position [168, 0]
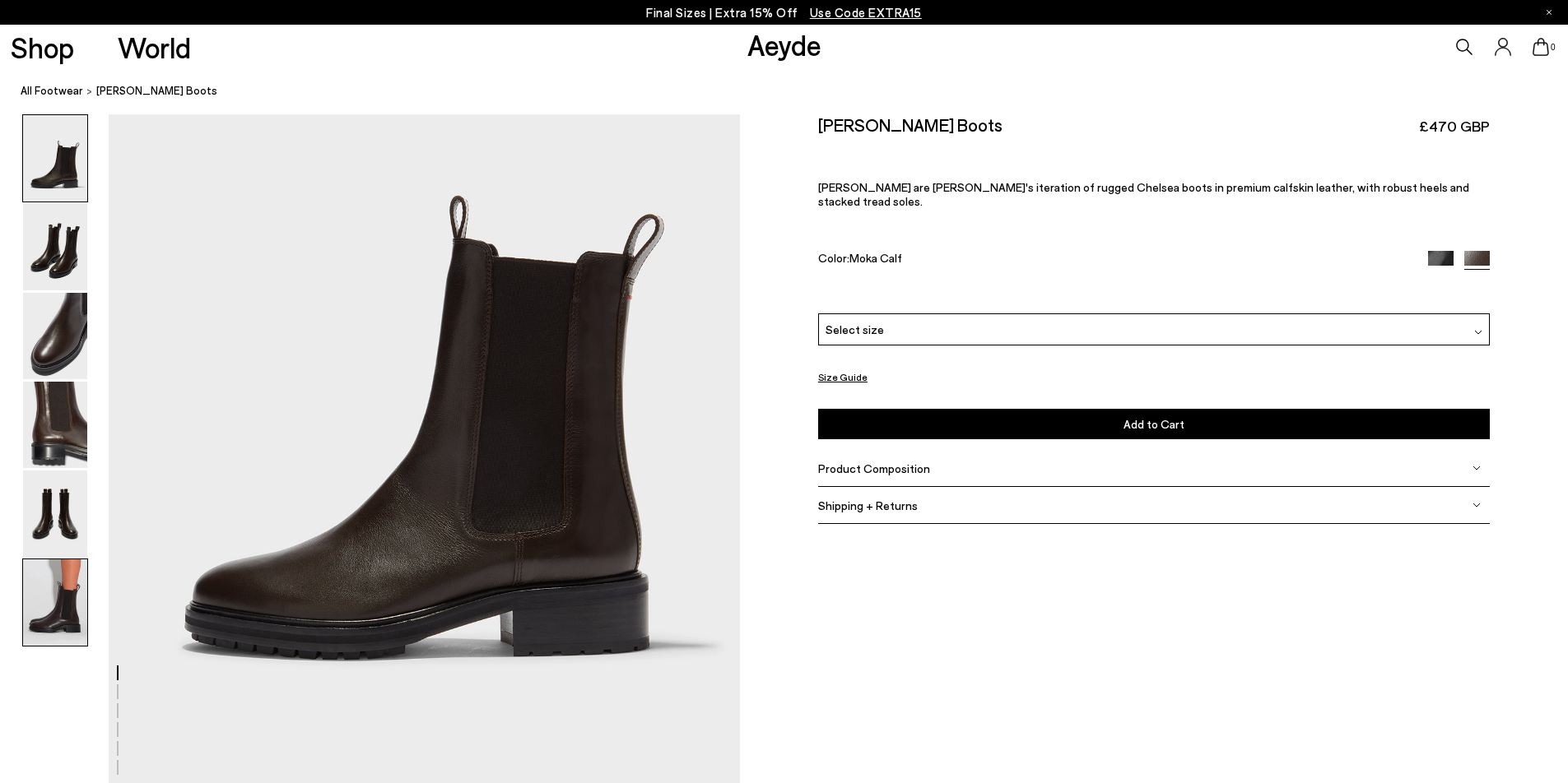
click at [48, 625] on img at bounding box center [55, 603] width 64 height 87
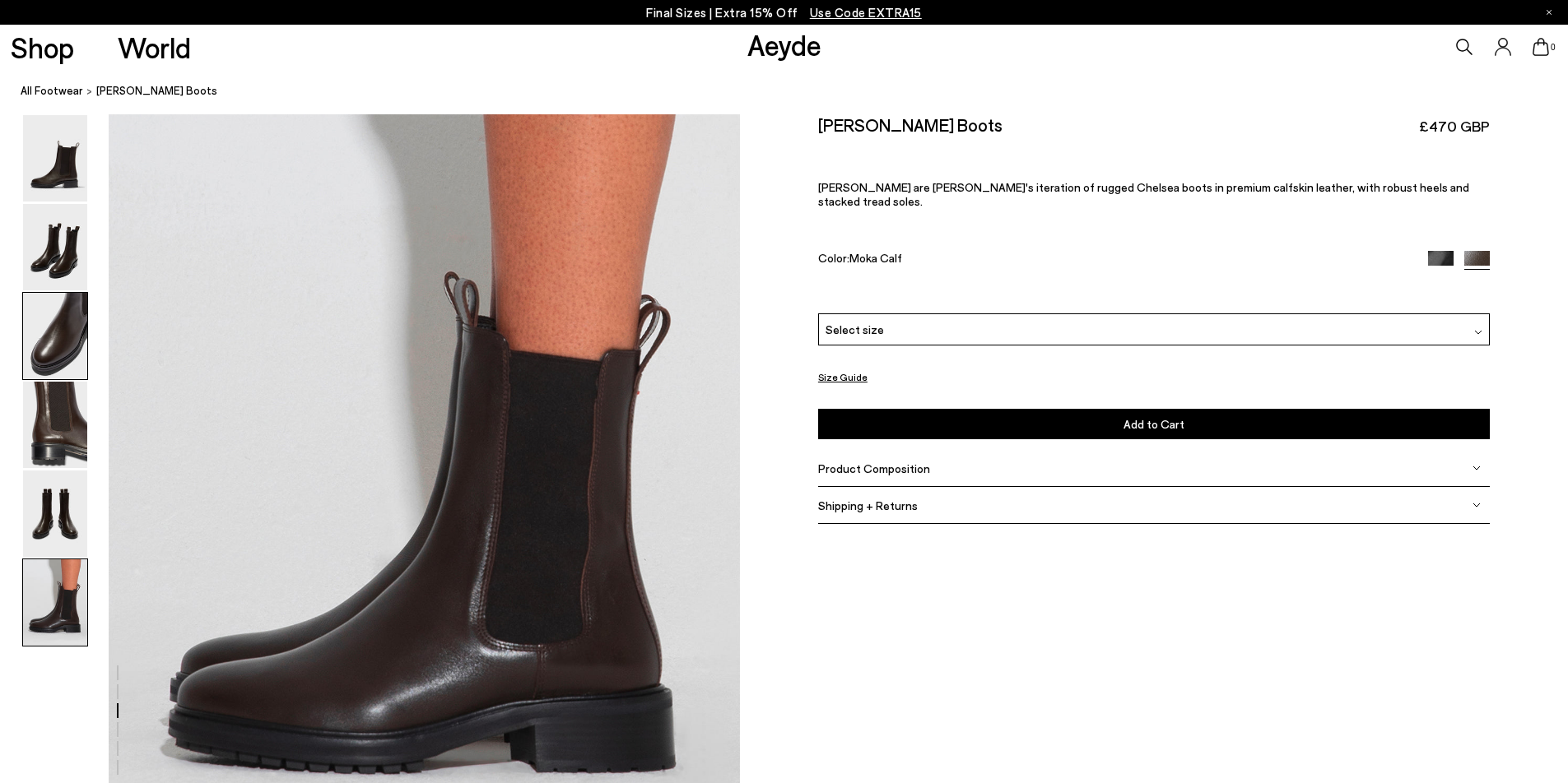
scroll to position [4331, 0]
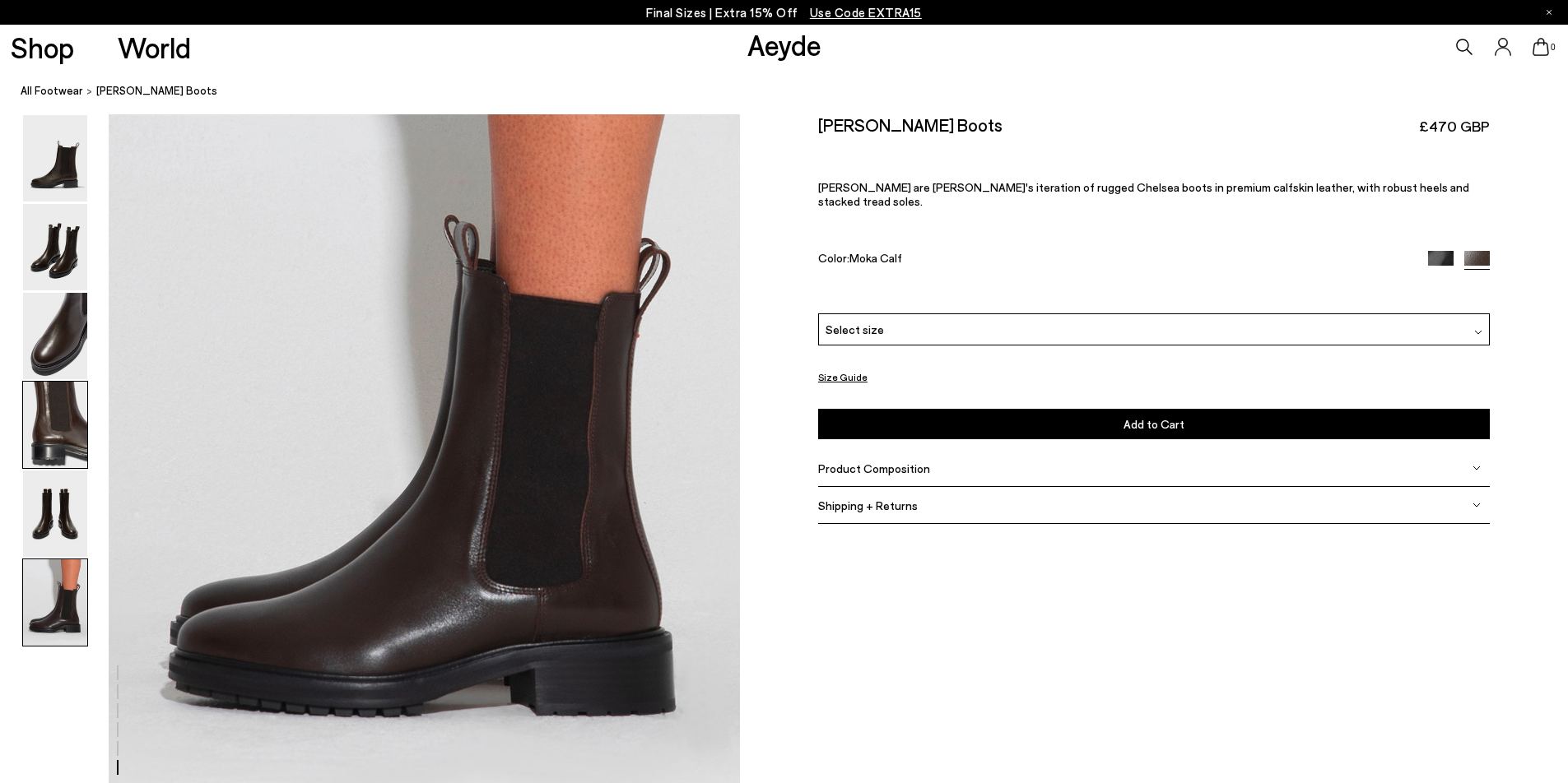
click at [49, 435] on img at bounding box center [55, 425] width 64 height 87
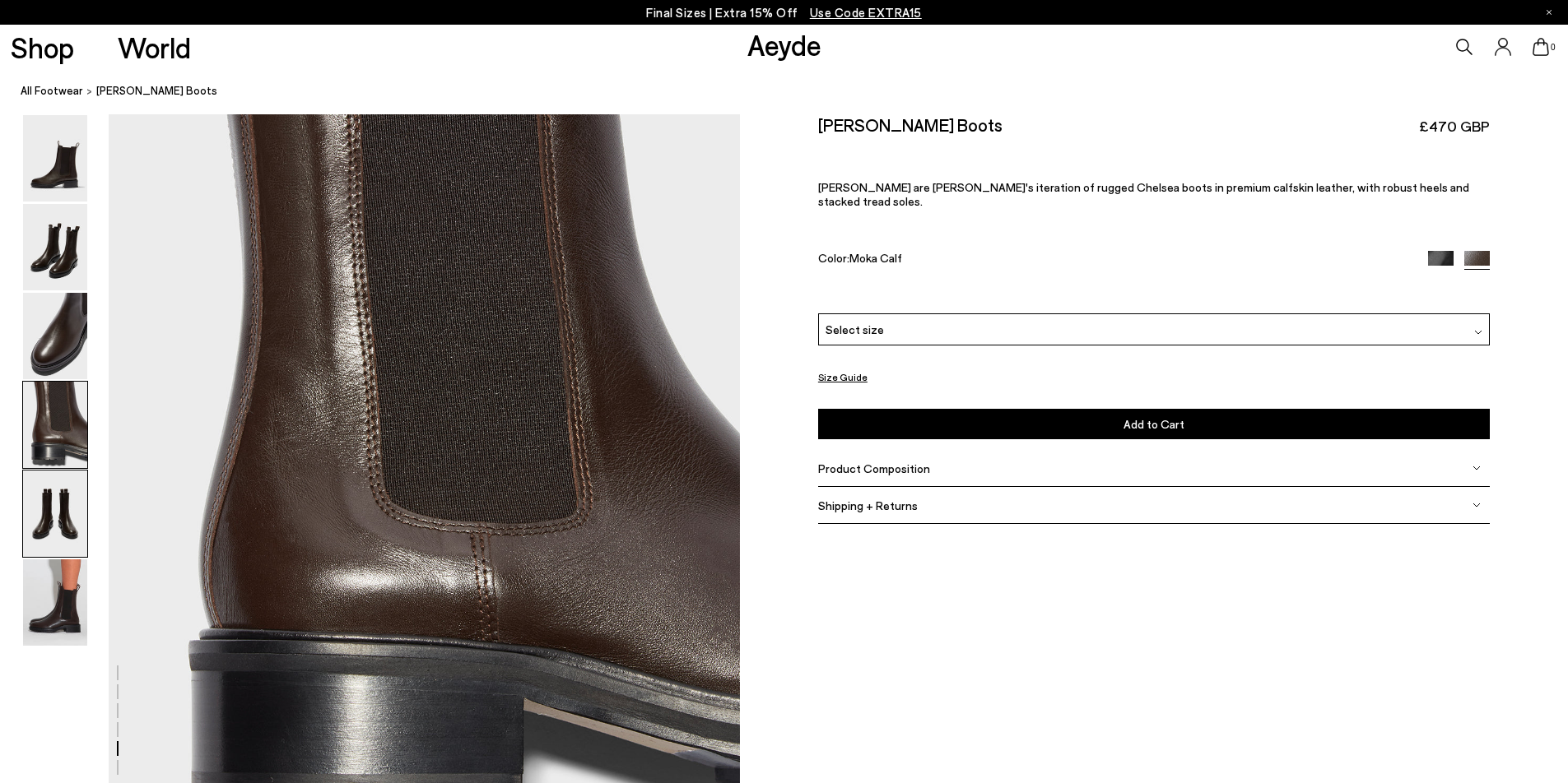
scroll to position [2531, 0]
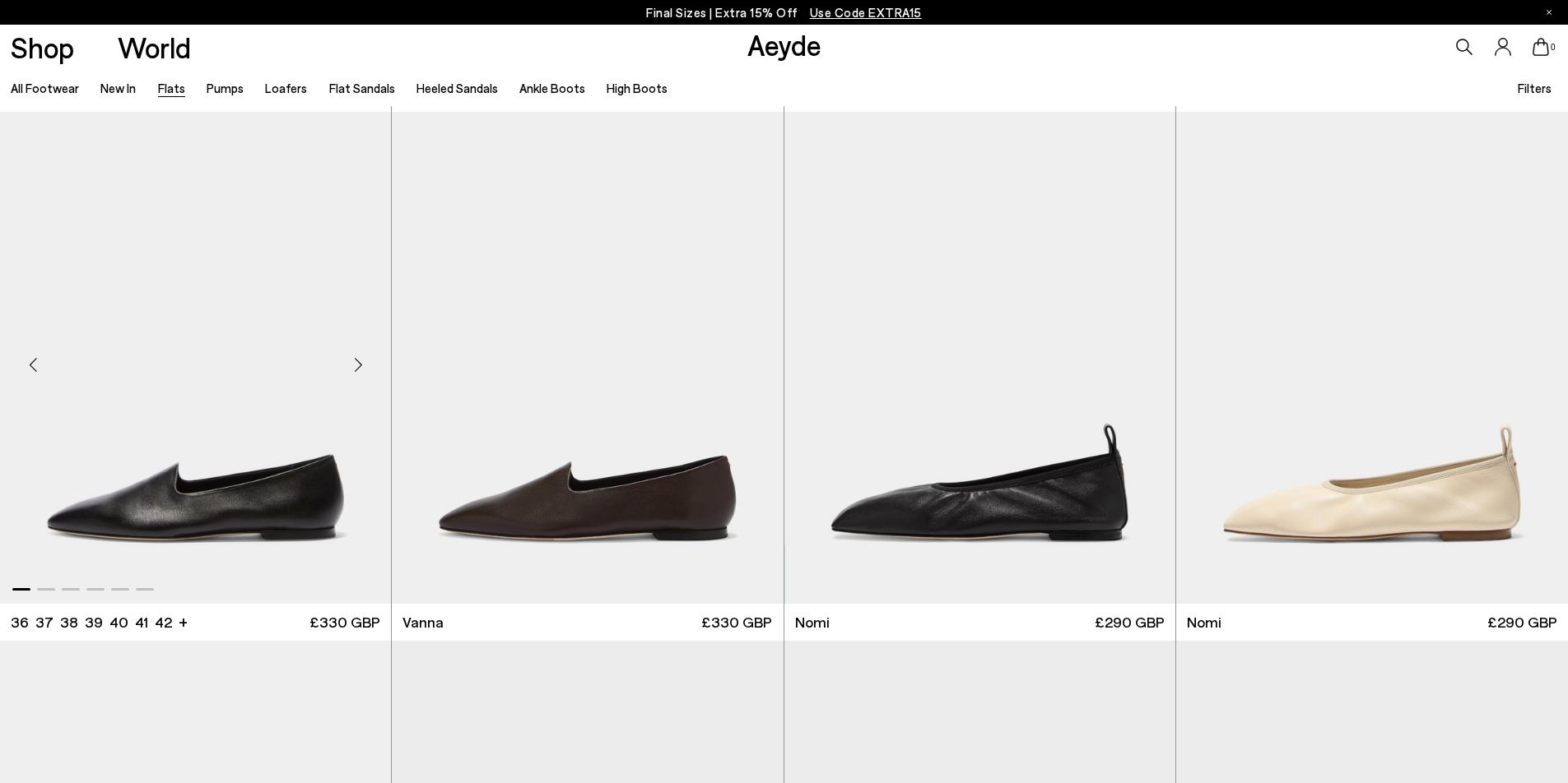
scroll to position [525, 0]
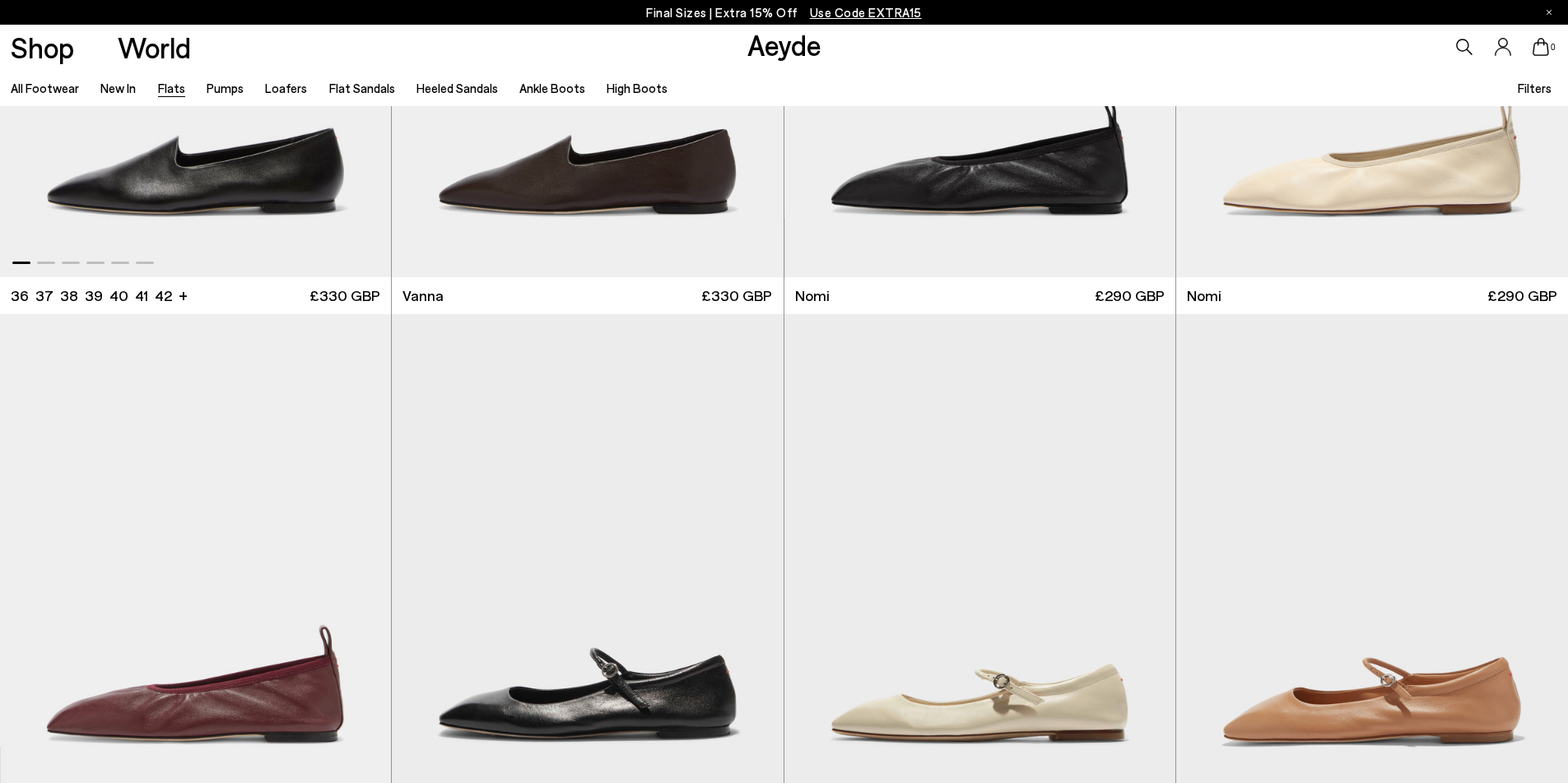
scroll to position [1035, 0]
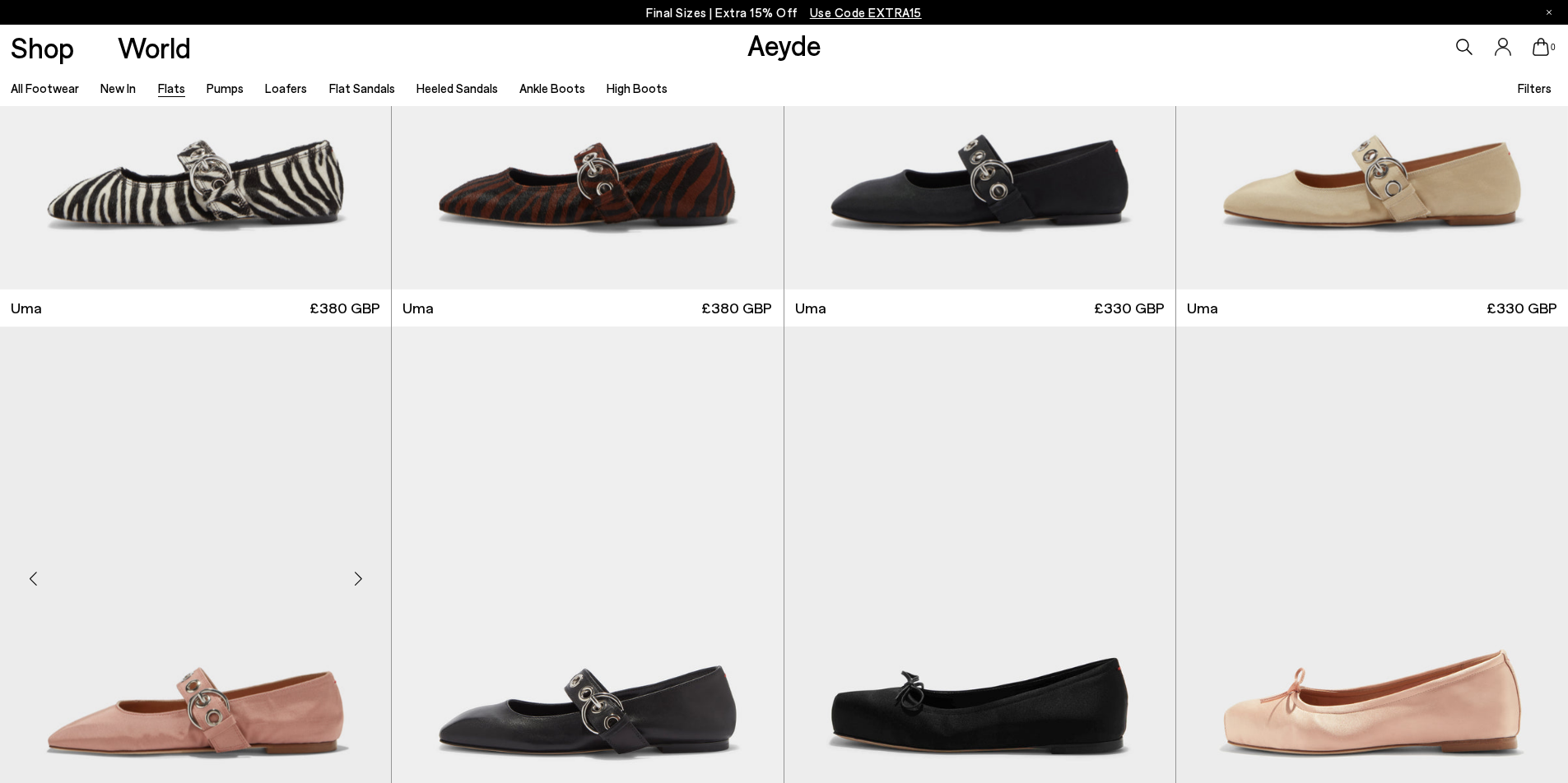
scroll to position [8553, 0]
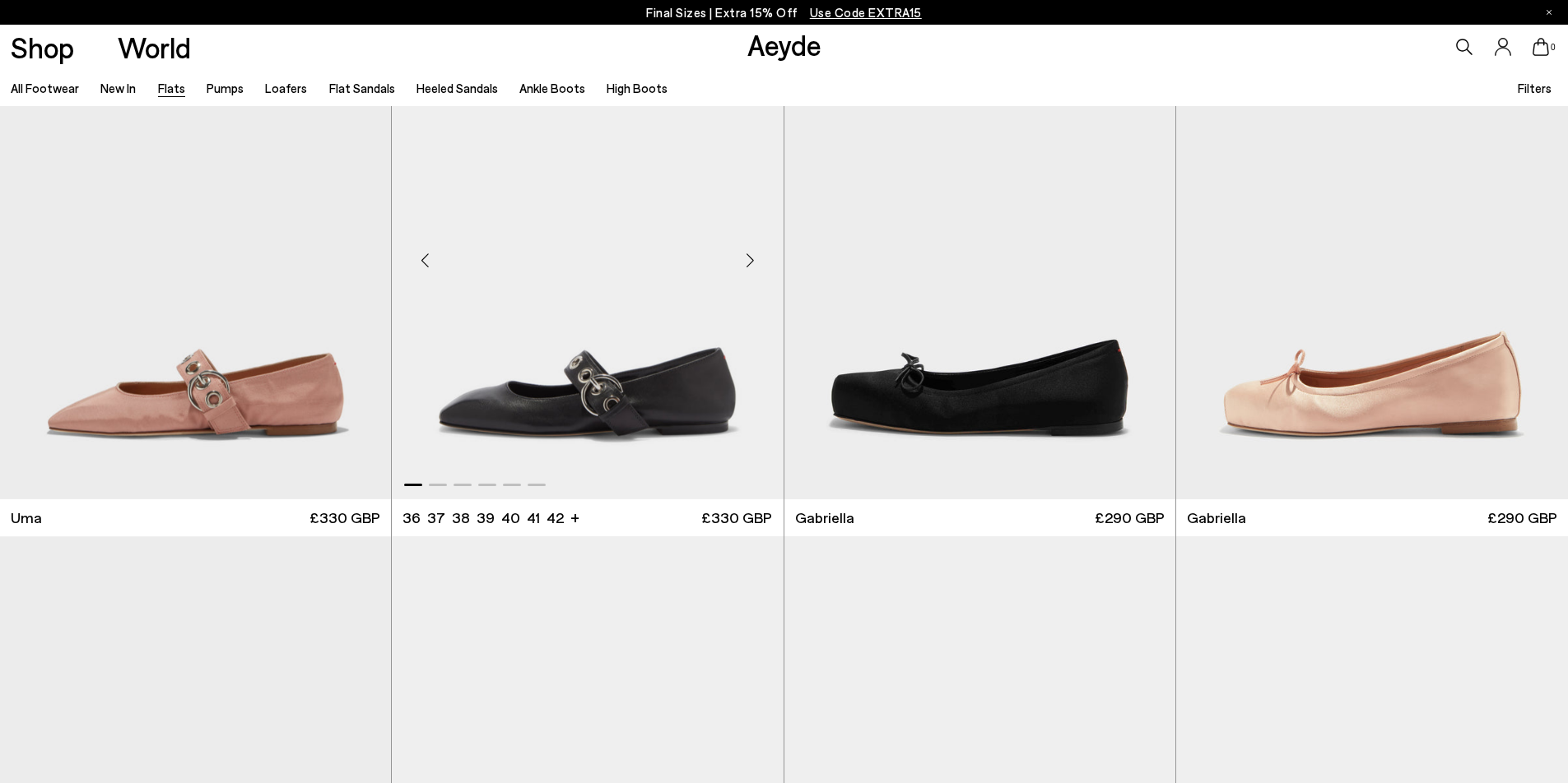
click at [692, 309] on img "1 / 6" at bounding box center [587, 254] width 391 height 491
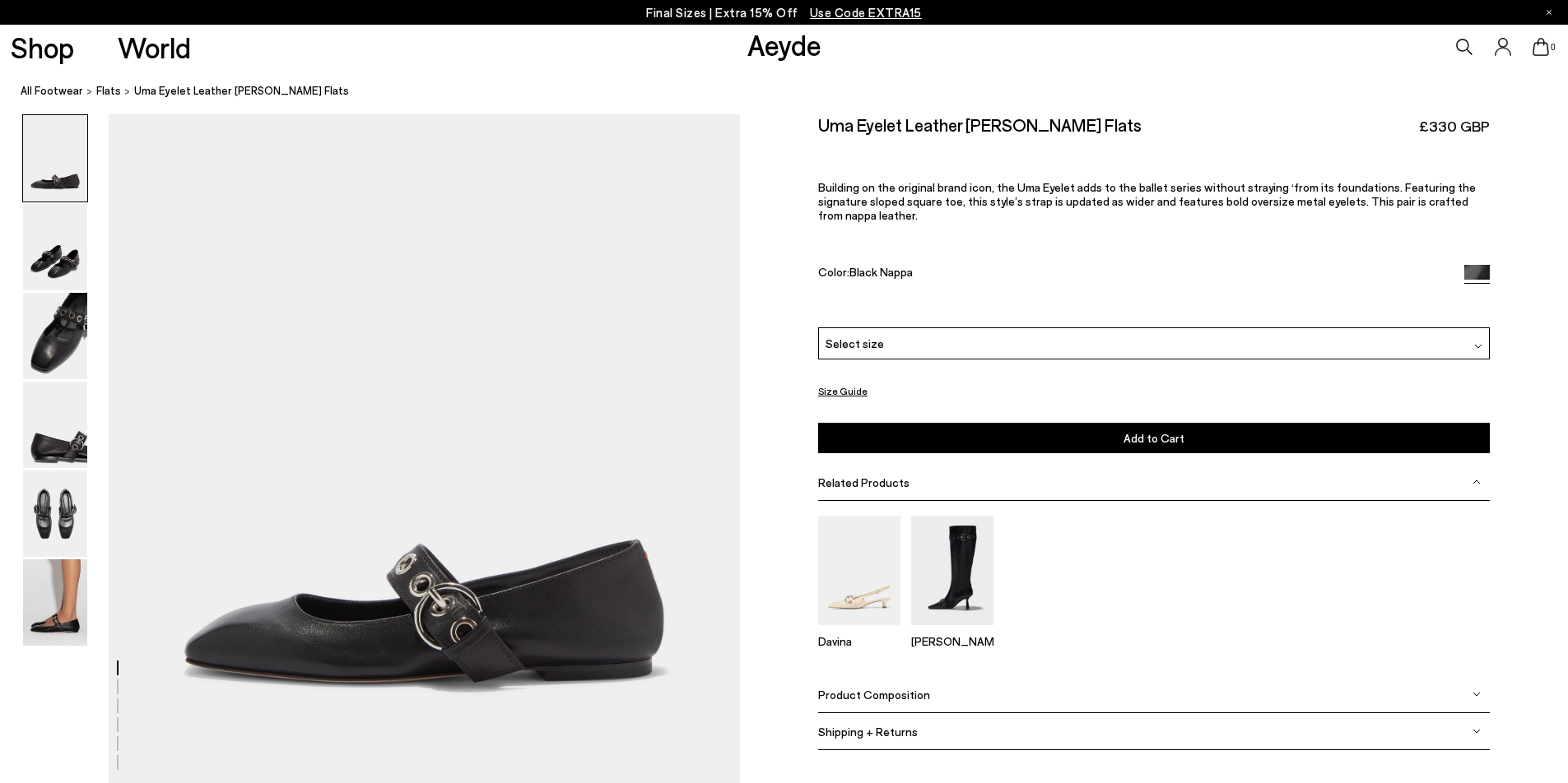
scroll to position [155, 0]
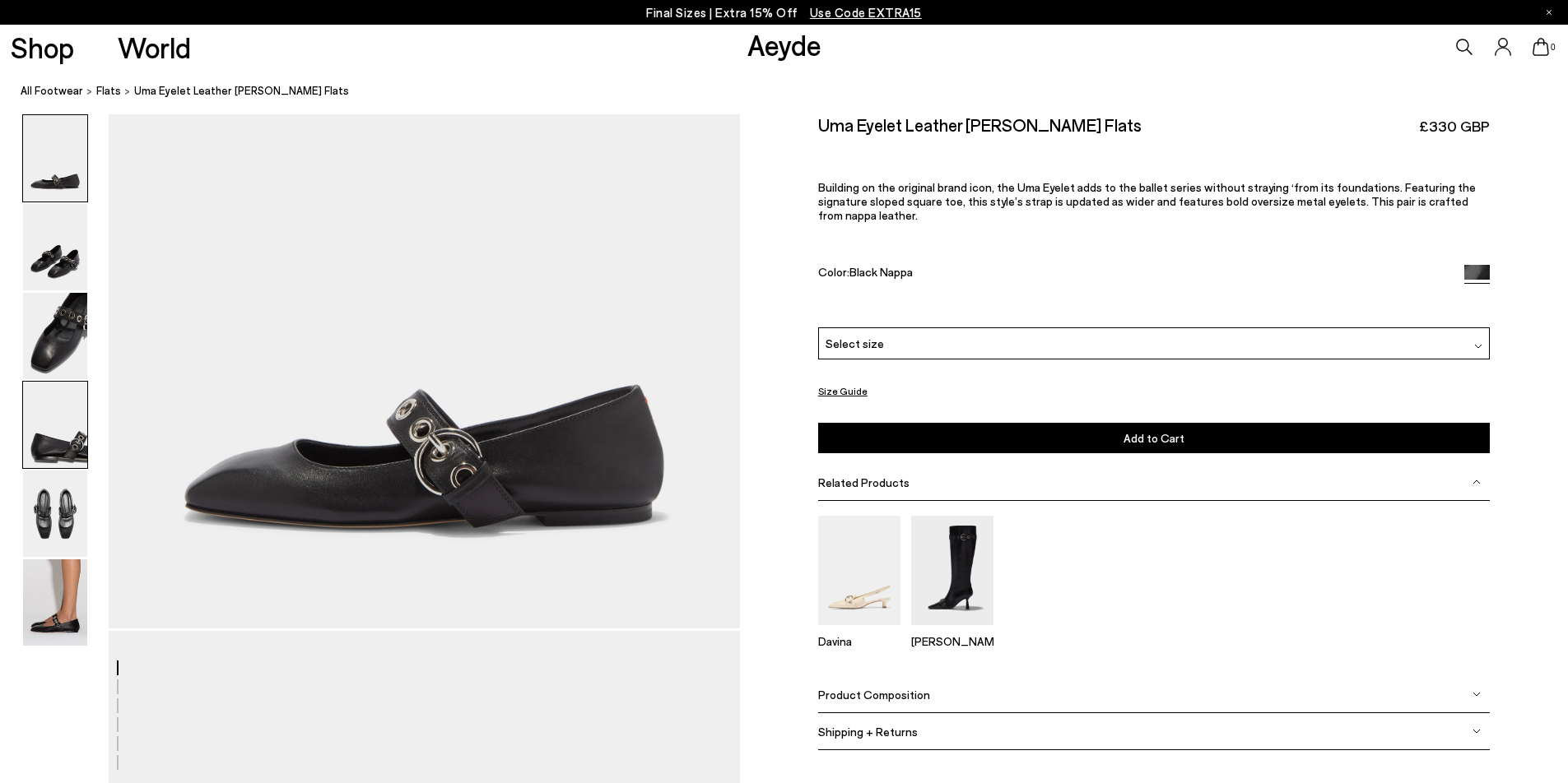
click at [68, 429] on img at bounding box center [55, 425] width 64 height 87
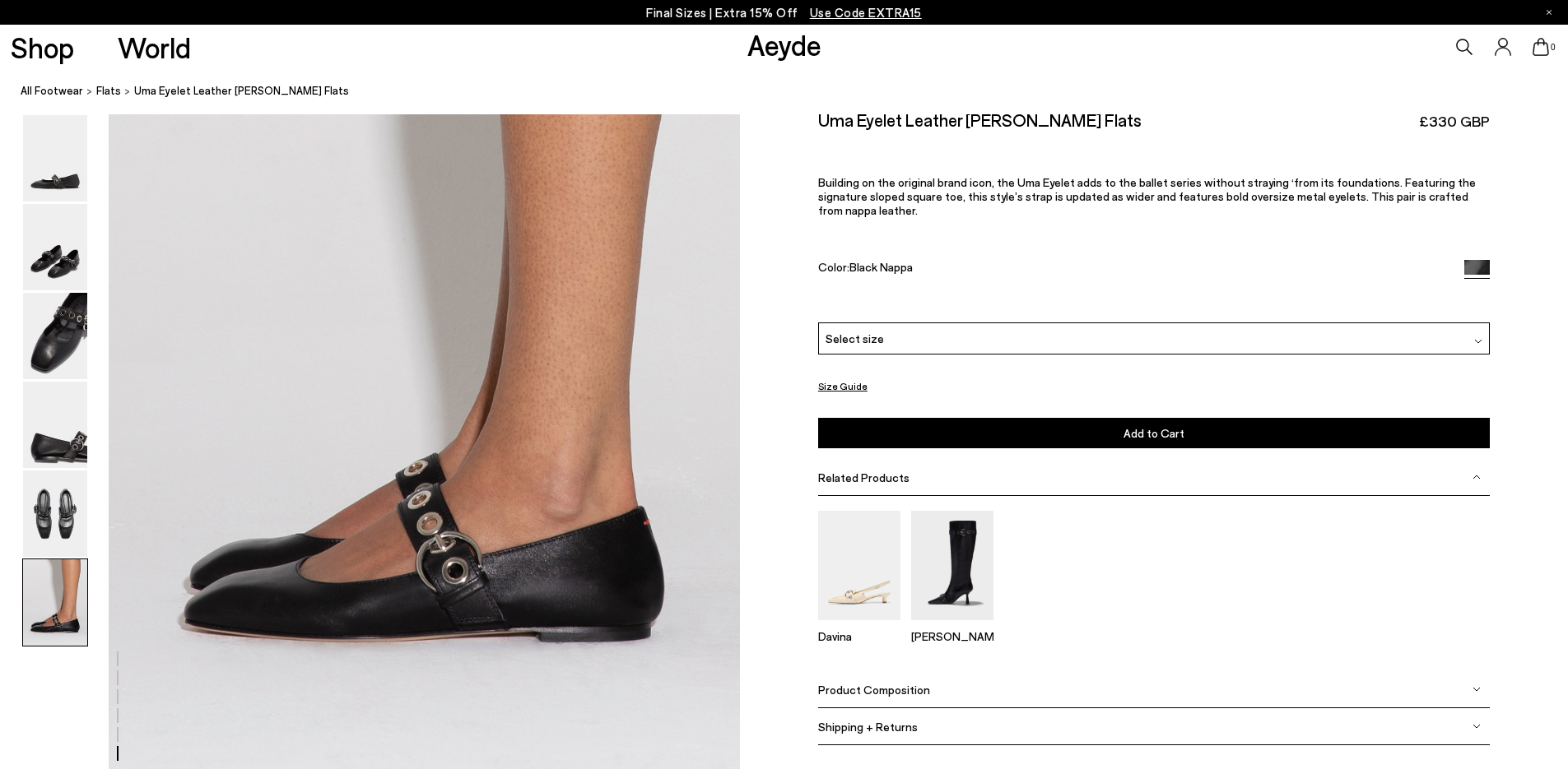
scroll to position [4426, 0]
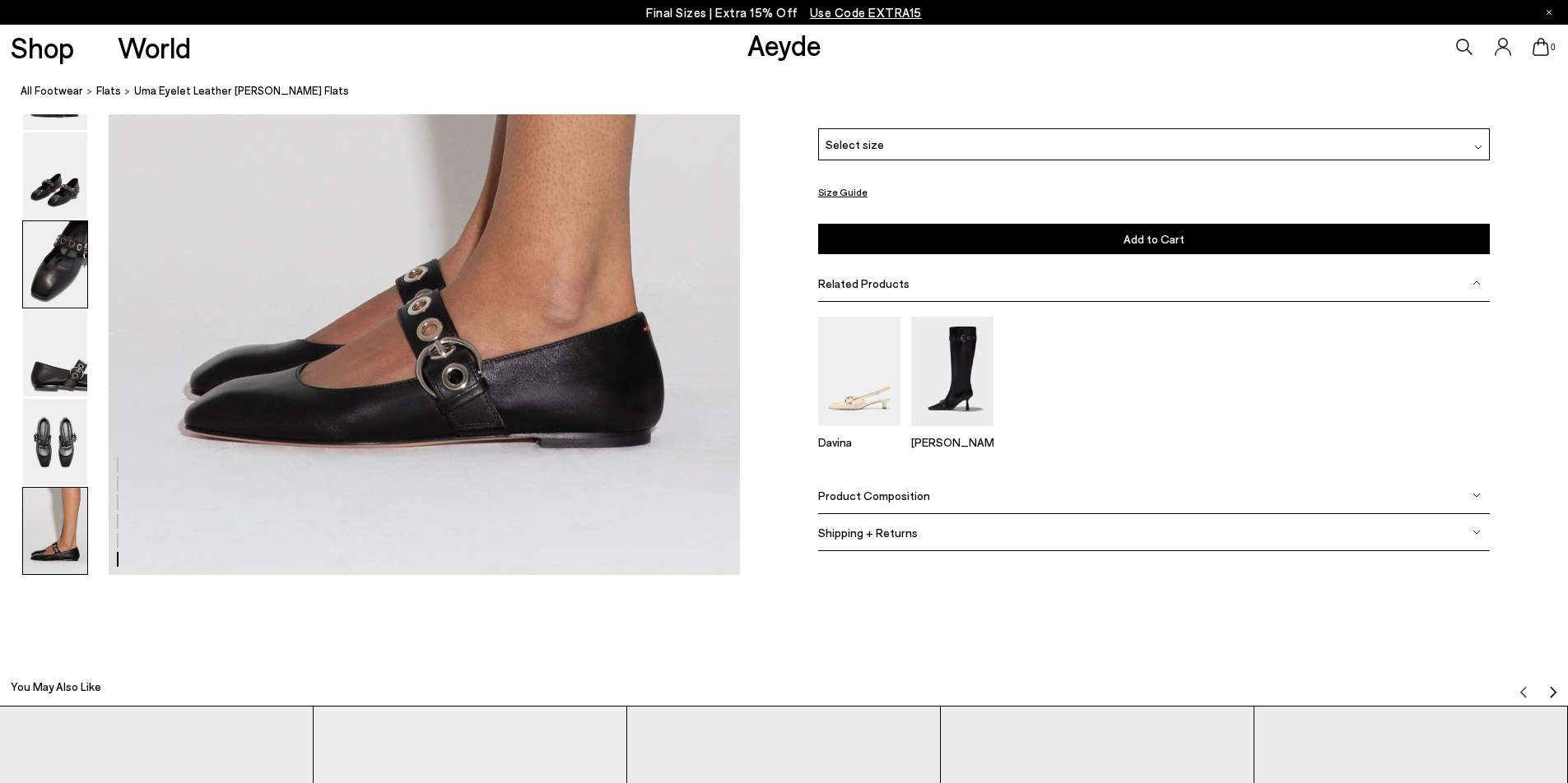
click at [73, 242] on img at bounding box center [55, 264] width 64 height 87
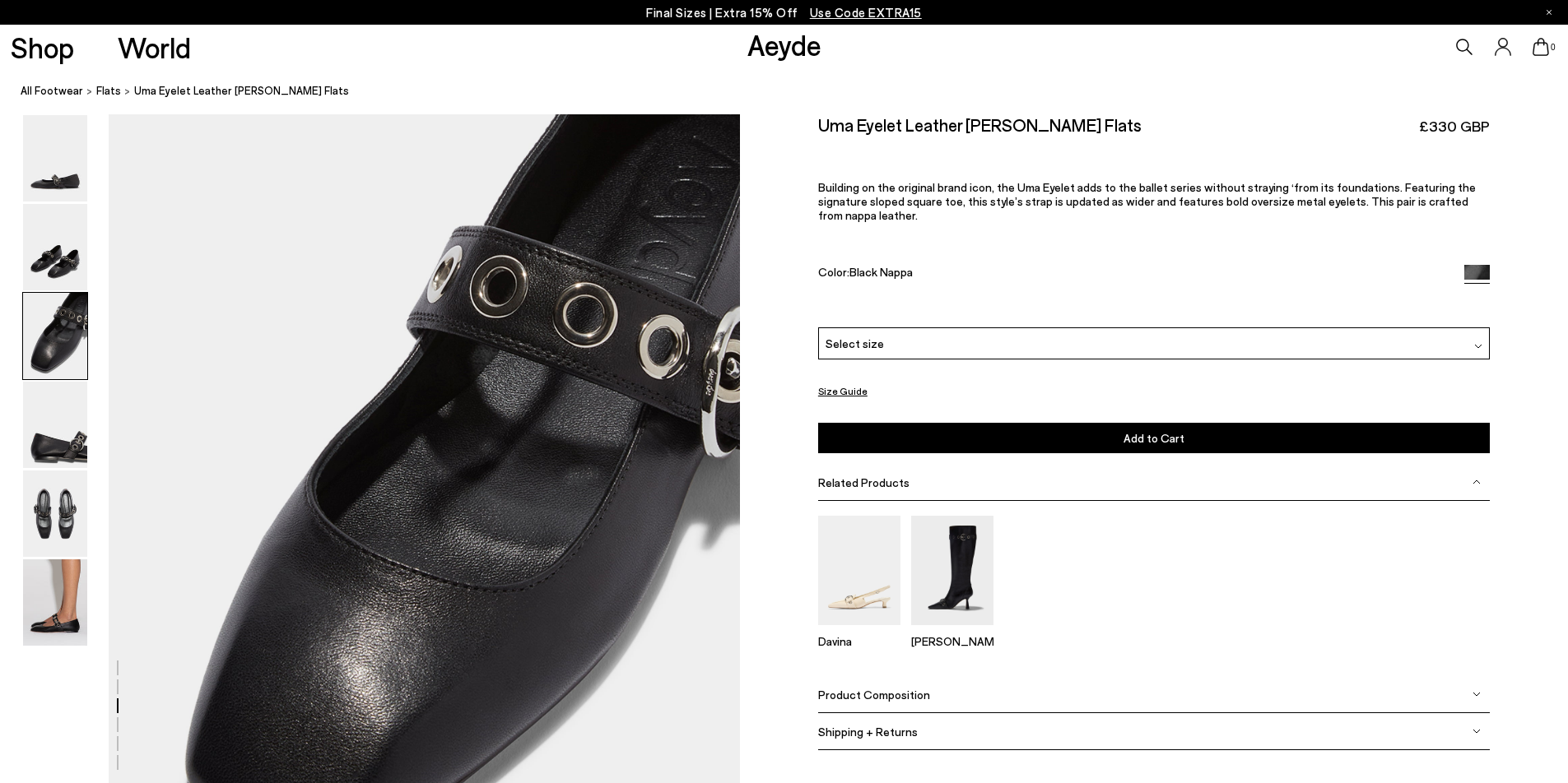
scroll to position [1516, 0]
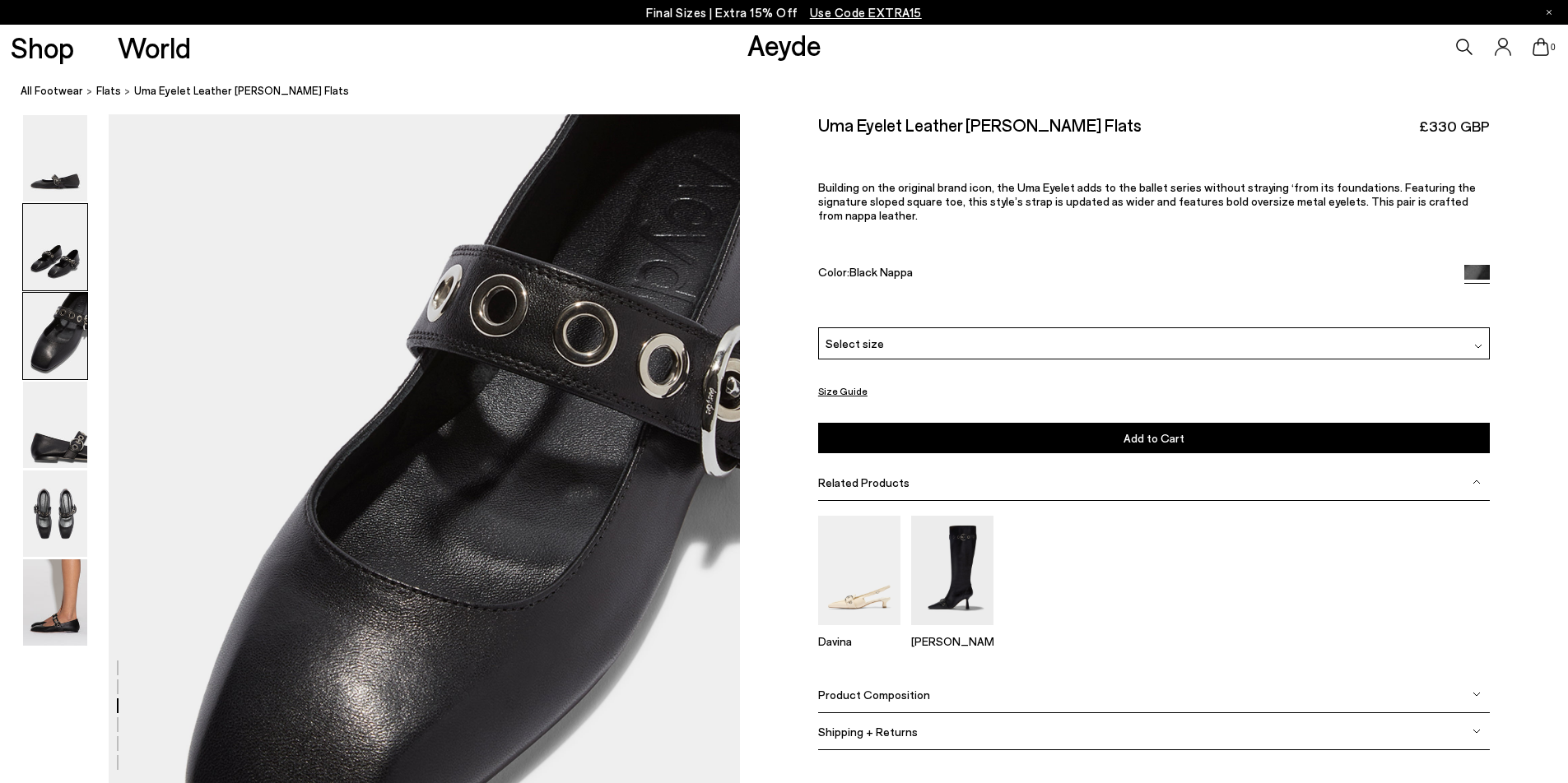
click at [59, 261] on img at bounding box center [55, 247] width 64 height 87
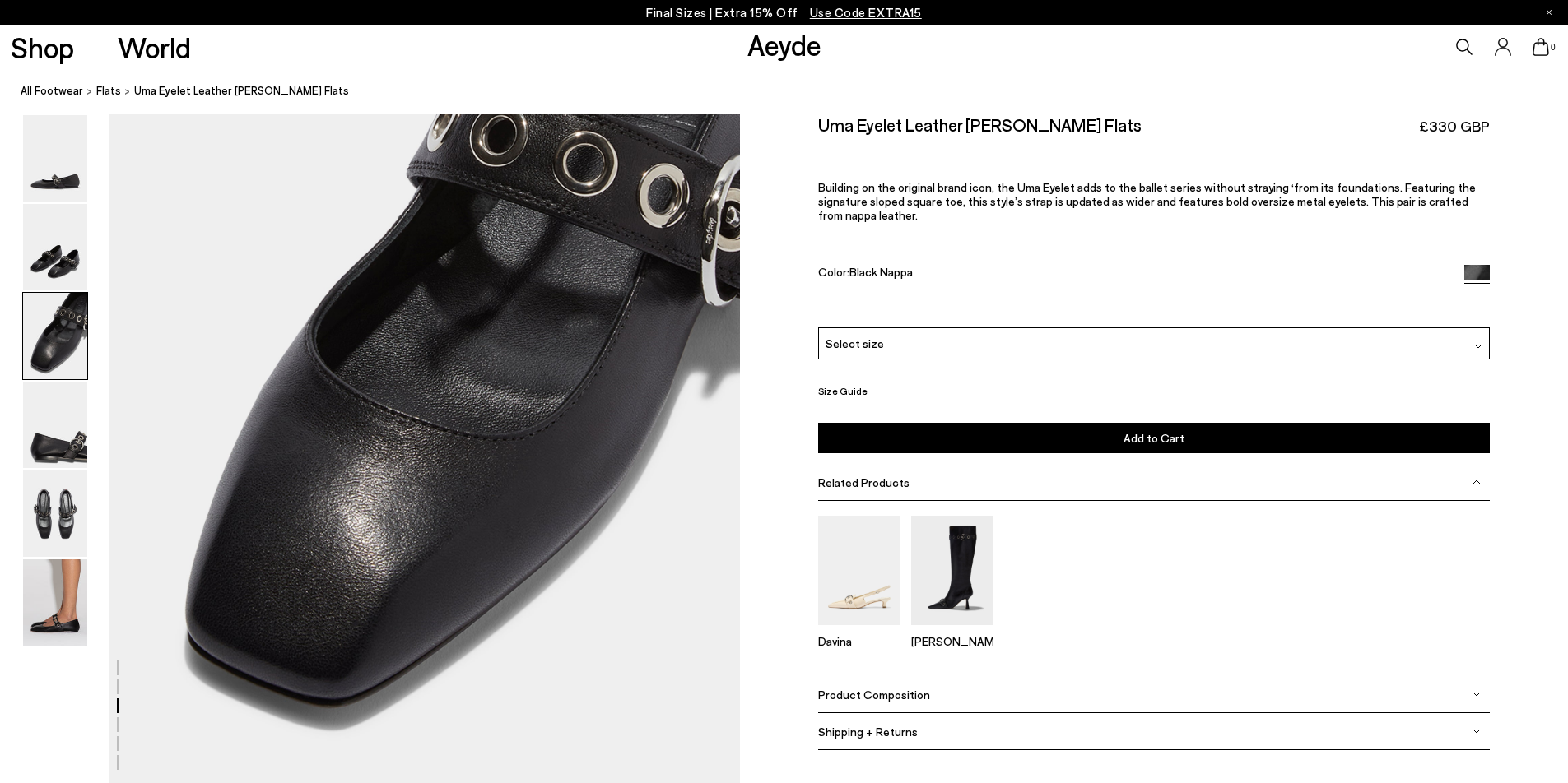
scroll to position [1689, 0]
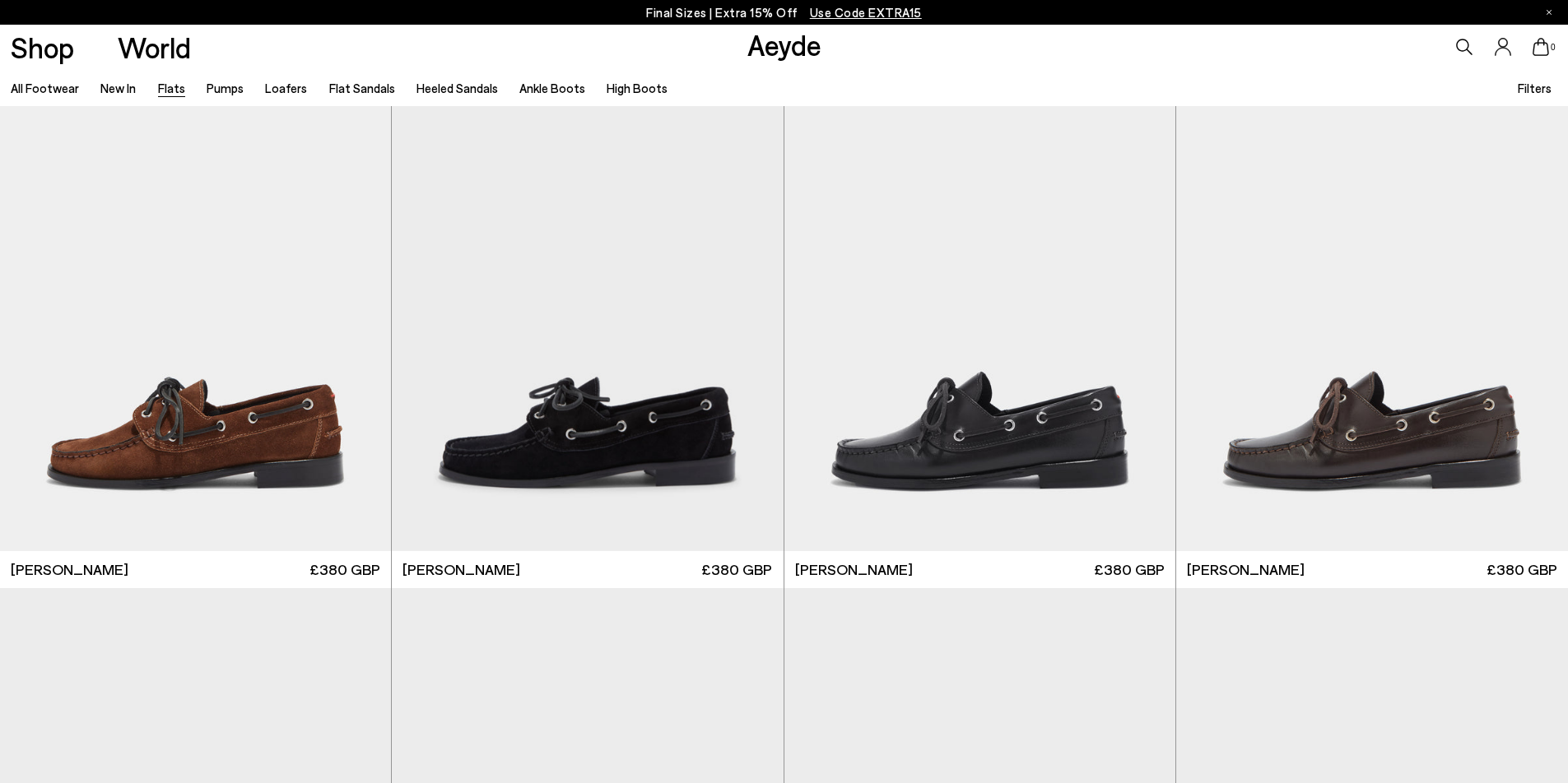
scroll to position [8937, 0]
